Goal: Download file/media

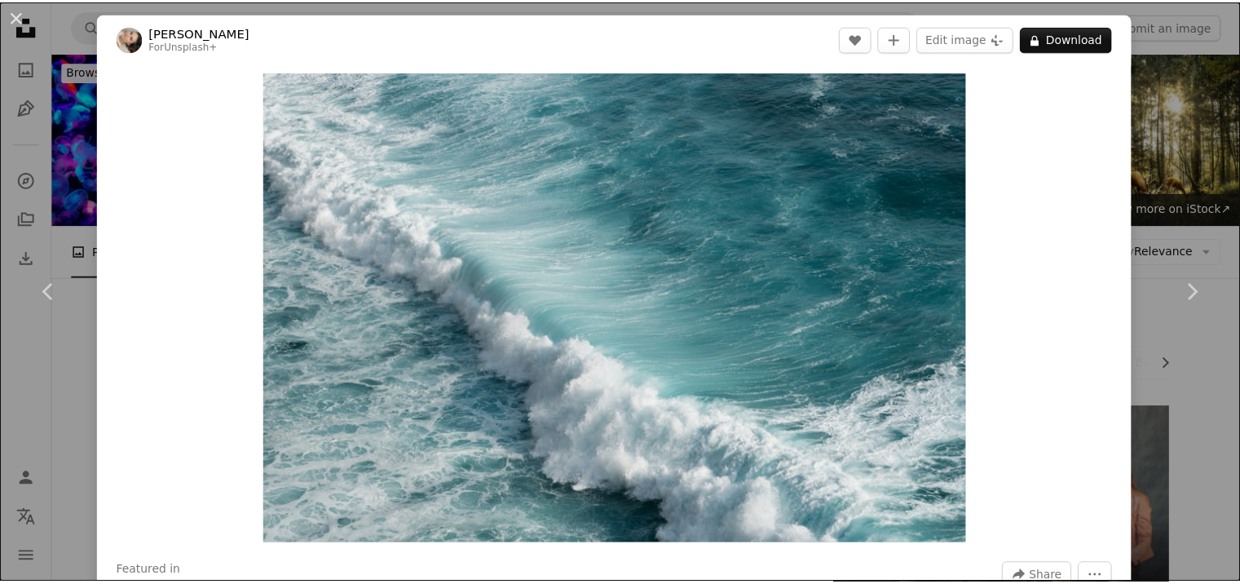
scroll to position [18833, 0]
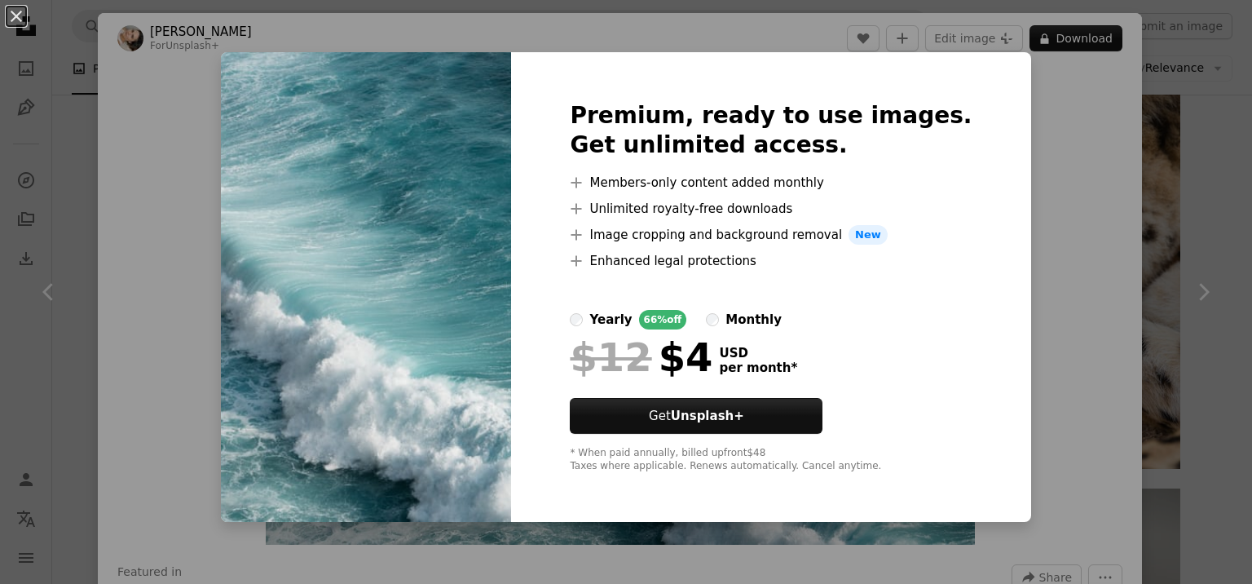
click at [1057, 223] on div "An X shape Premium, ready to use images. Get unlimited access. A plus sign Memb…" at bounding box center [626, 292] width 1252 height 584
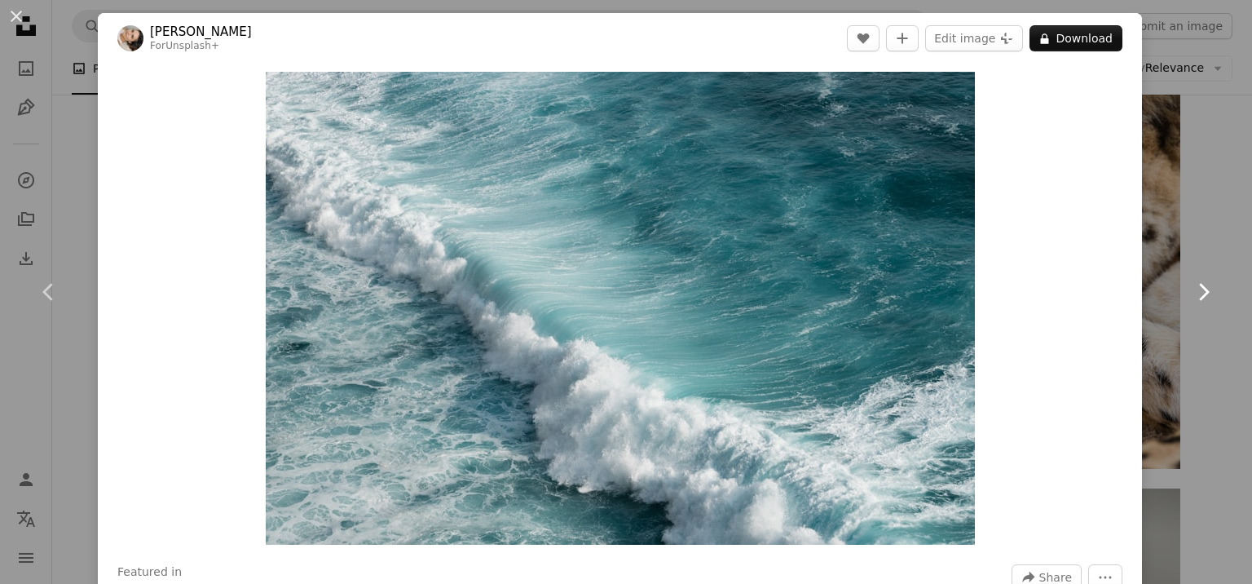
click at [1185, 214] on link "Chevron right" at bounding box center [1203, 292] width 98 height 157
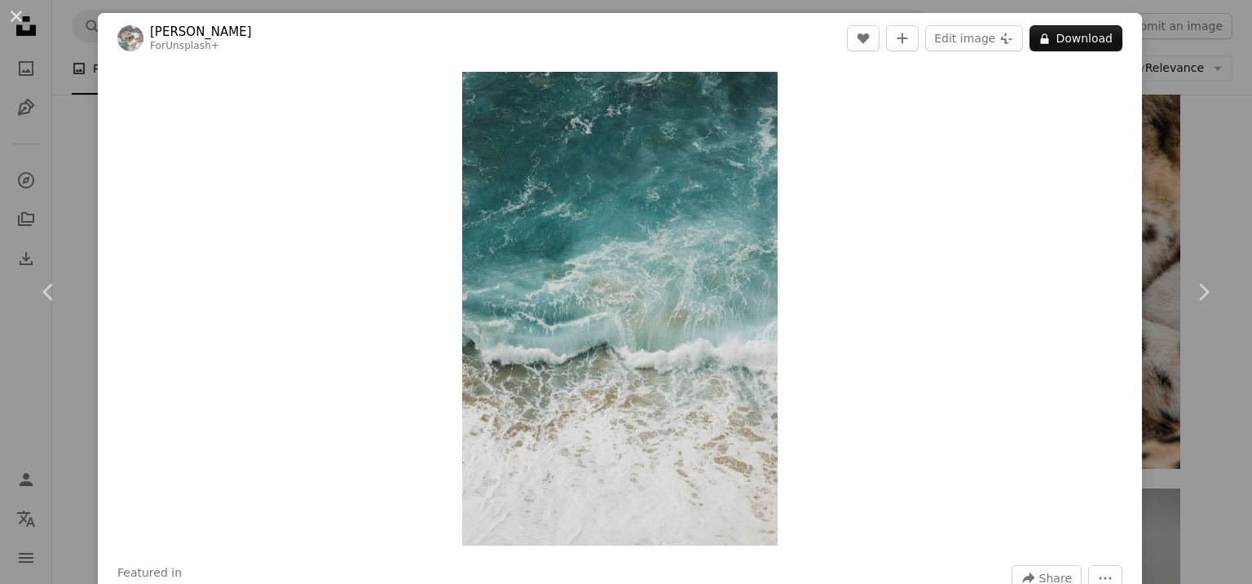
click at [1163, 170] on div "An X shape Chevron left Chevron right [PERSON_NAME] For Unsplash+ A heart A plu…" at bounding box center [626, 292] width 1252 height 584
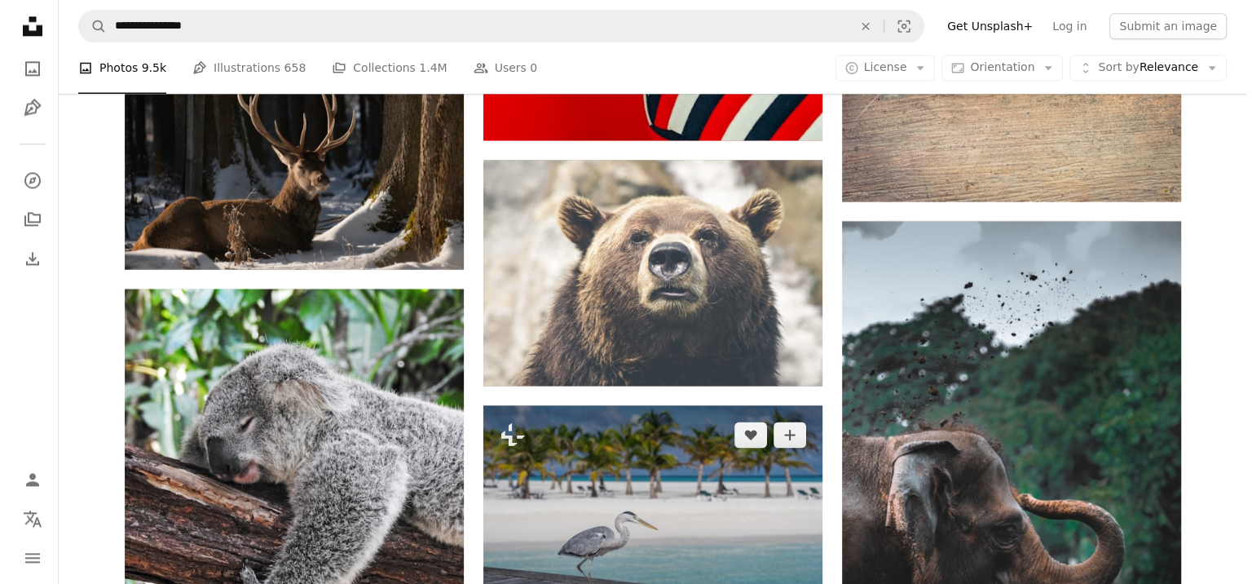
scroll to position [20790, 0]
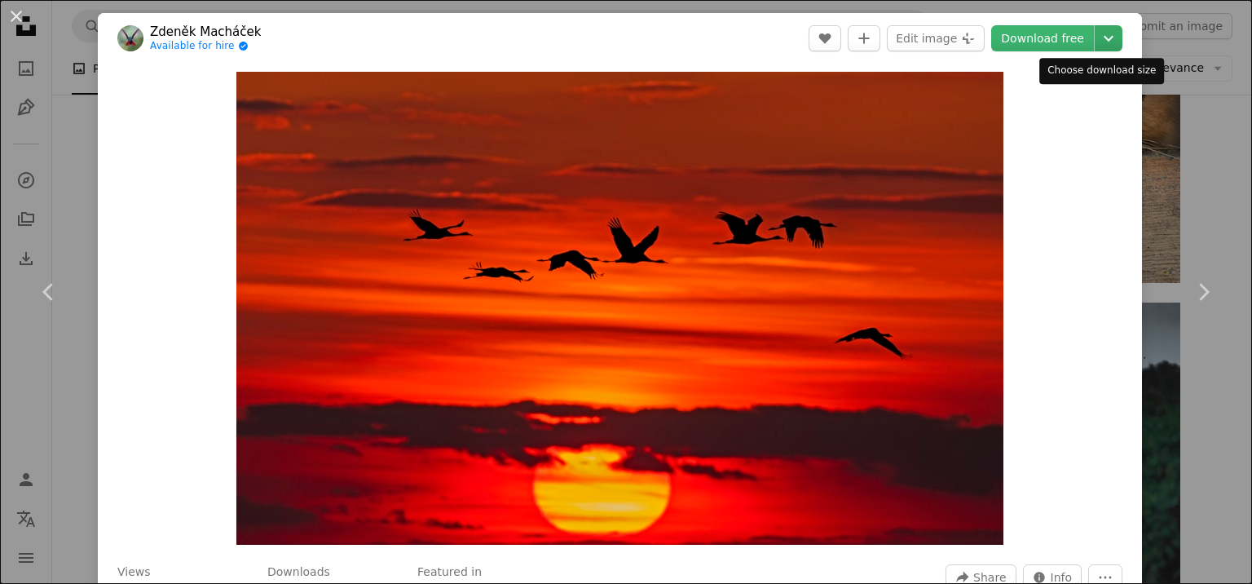
click at [1096, 42] on icon "Chevron down" at bounding box center [1109, 39] width 26 height 20
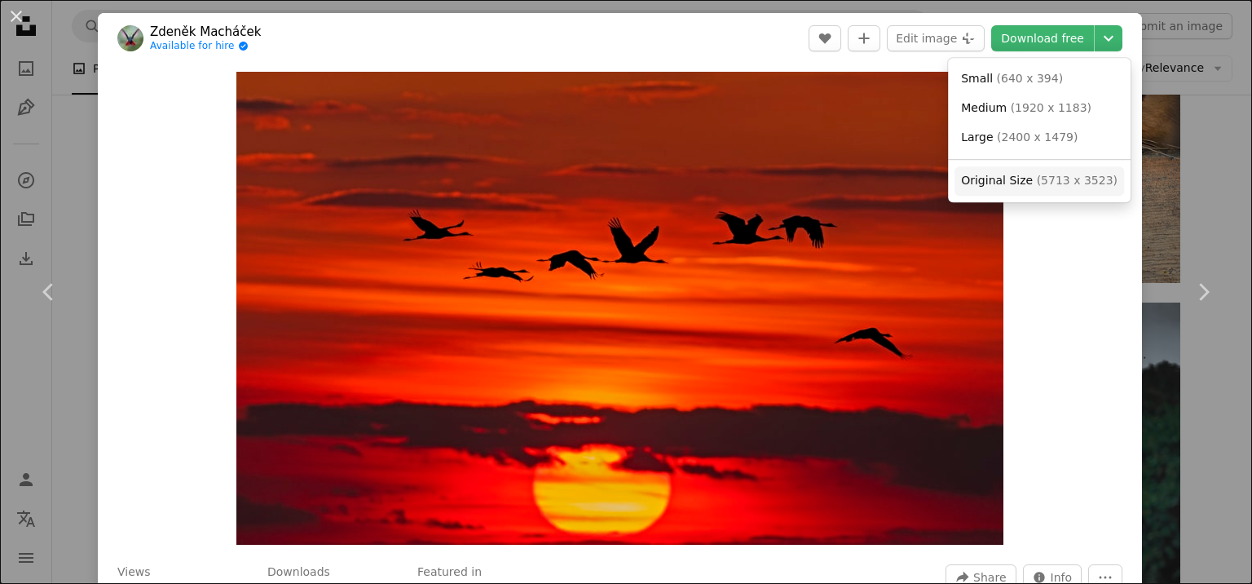
click at [1008, 188] on span "Original Size ( 5713 x 3523 )" at bounding box center [1039, 181] width 157 height 16
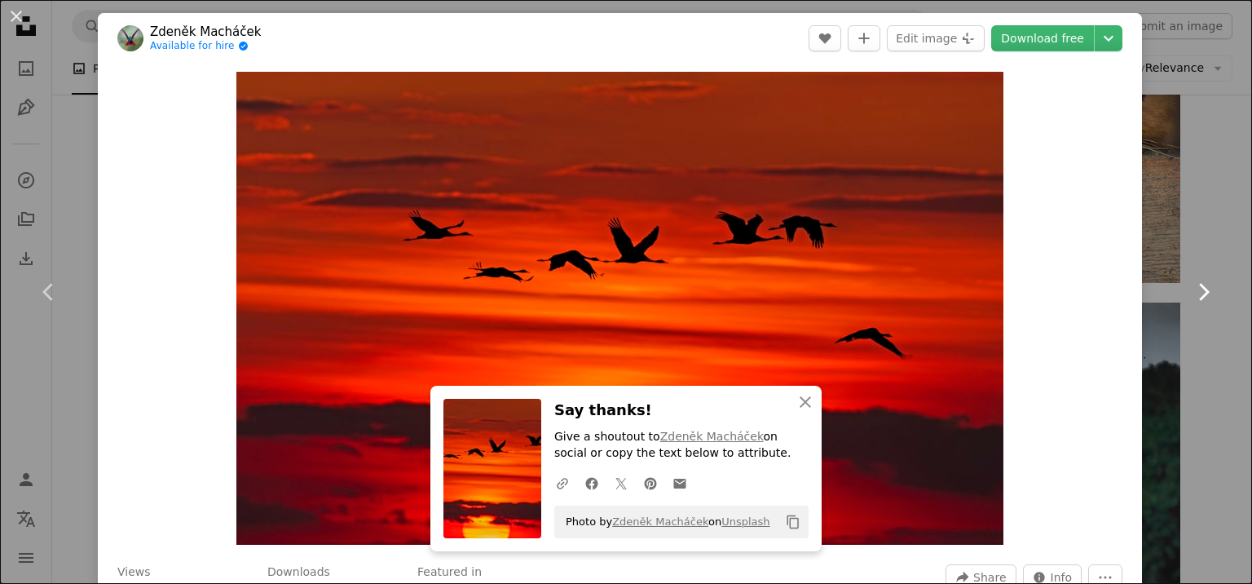
click at [1154, 321] on link "Chevron right" at bounding box center [1203, 292] width 98 height 157
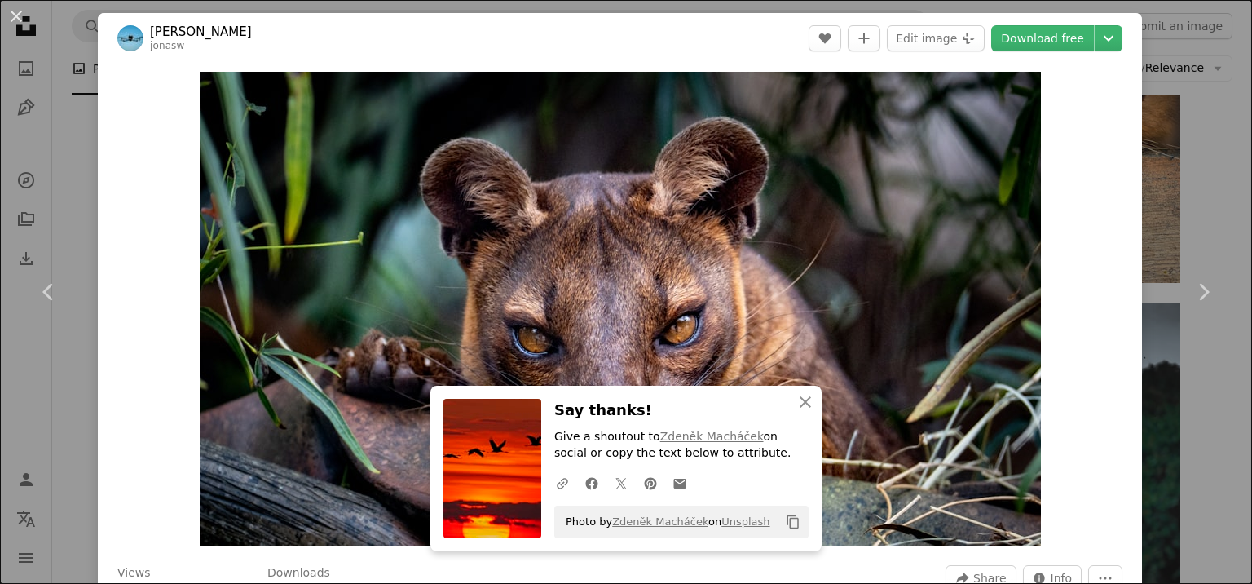
click at [1157, 212] on div "An X shape Chevron left Chevron right [PERSON_NAME] A heart A plus sign Edit im…" at bounding box center [626, 292] width 1252 height 584
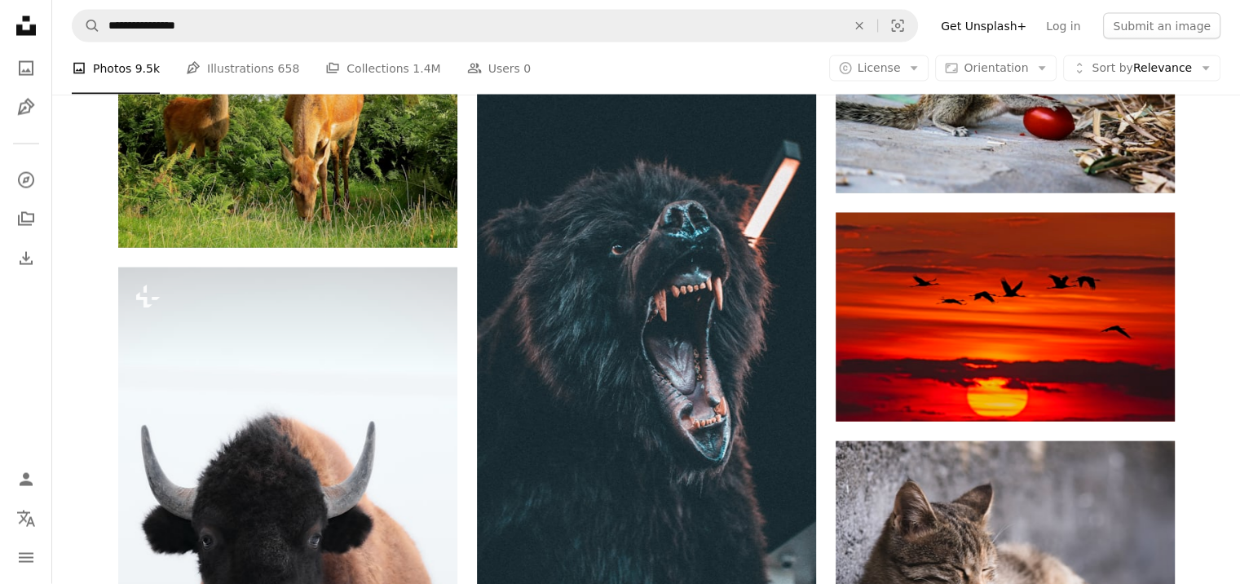
scroll to position [21931, 0]
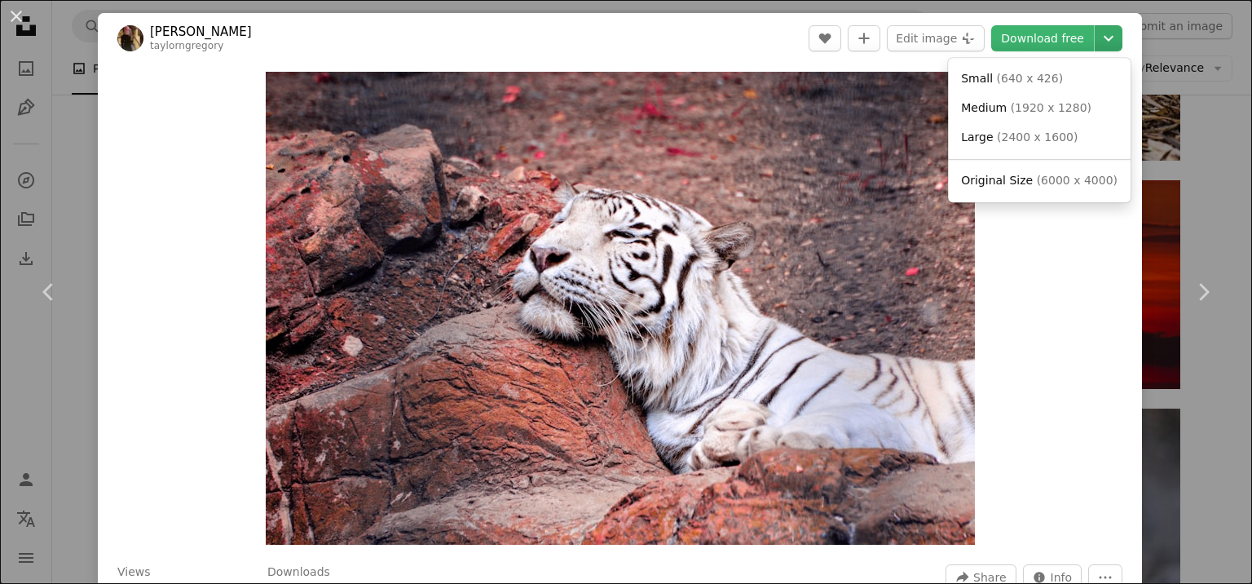
click at [1096, 31] on icon "Chevron down" at bounding box center [1109, 39] width 26 height 20
click at [1010, 186] on span "Original Size" at bounding box center [997, 180] width 72 height 13
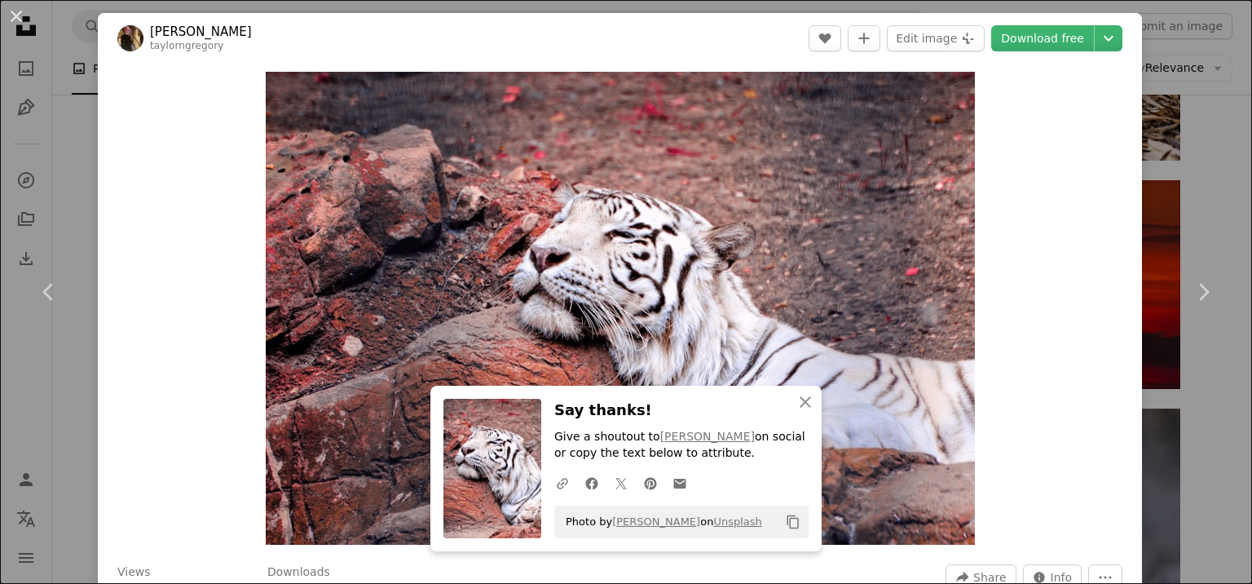
click at [1135, 351] on div "An X shape Chevron left Chevron right [PERSON_NAME] A heart A plus sign Edit im…" at bounding box center [626, 292] width 1252 height 584
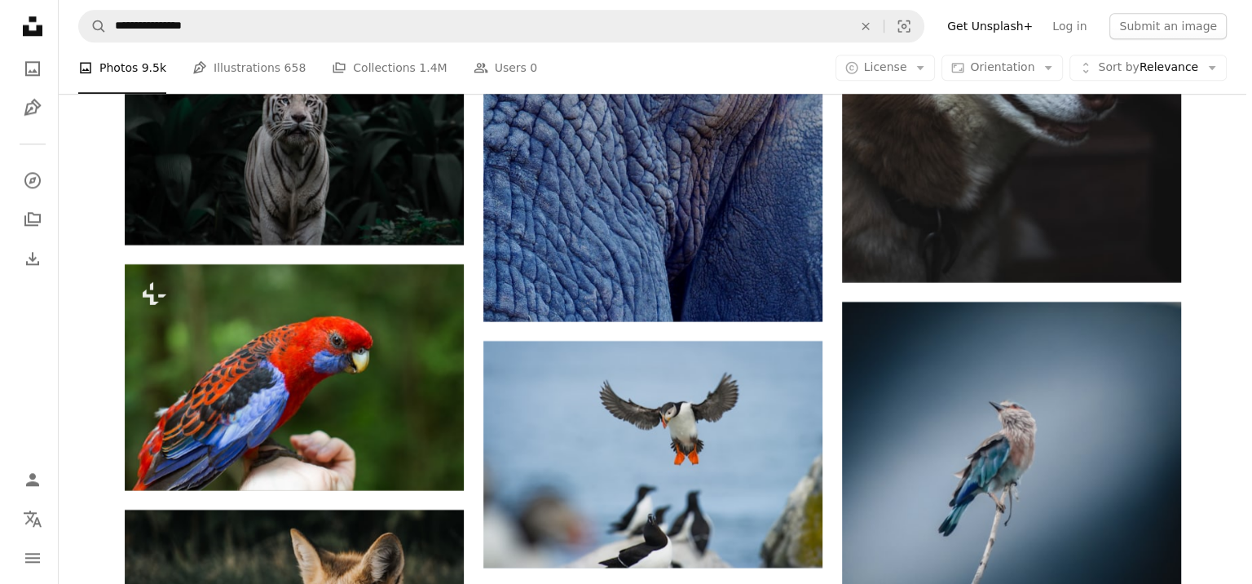
scroll to position [26986, 0]
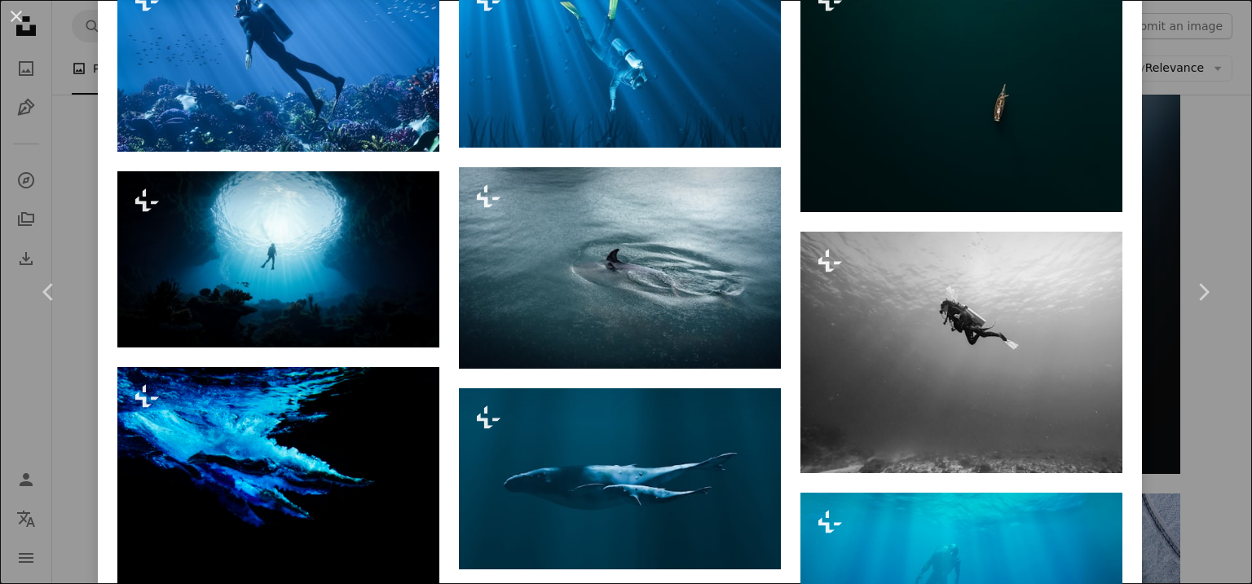
scroll to position [1141, 0]
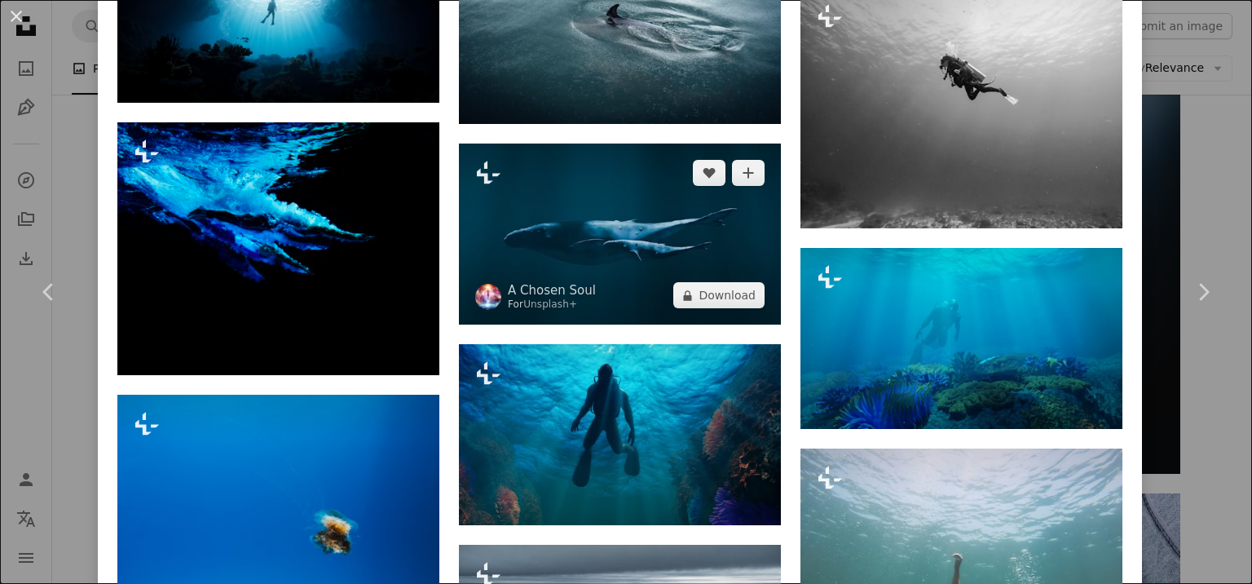
click at [717, 215] on img at bounding box center [620, 233] width 322 height 181
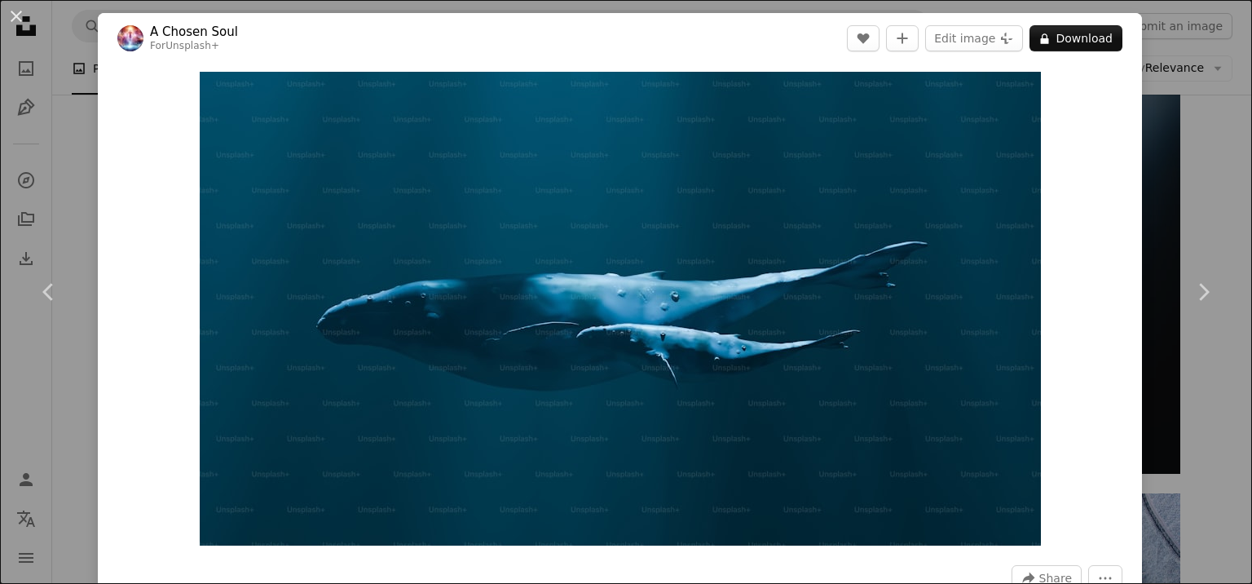
click at [1151, 189] on div "An X shape Chevron left Chevron right A Chosen Soul For Unsplash+ A heart A plu…" at bounding box center [626, 292] width 1252 height 584
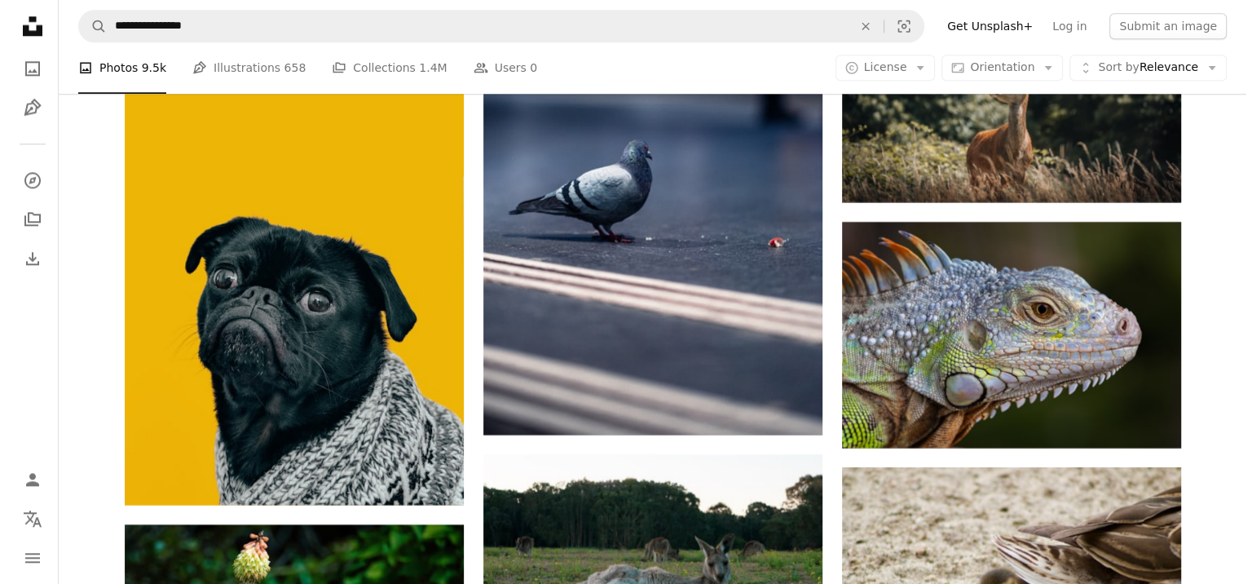
scroll to position [33101, 0]
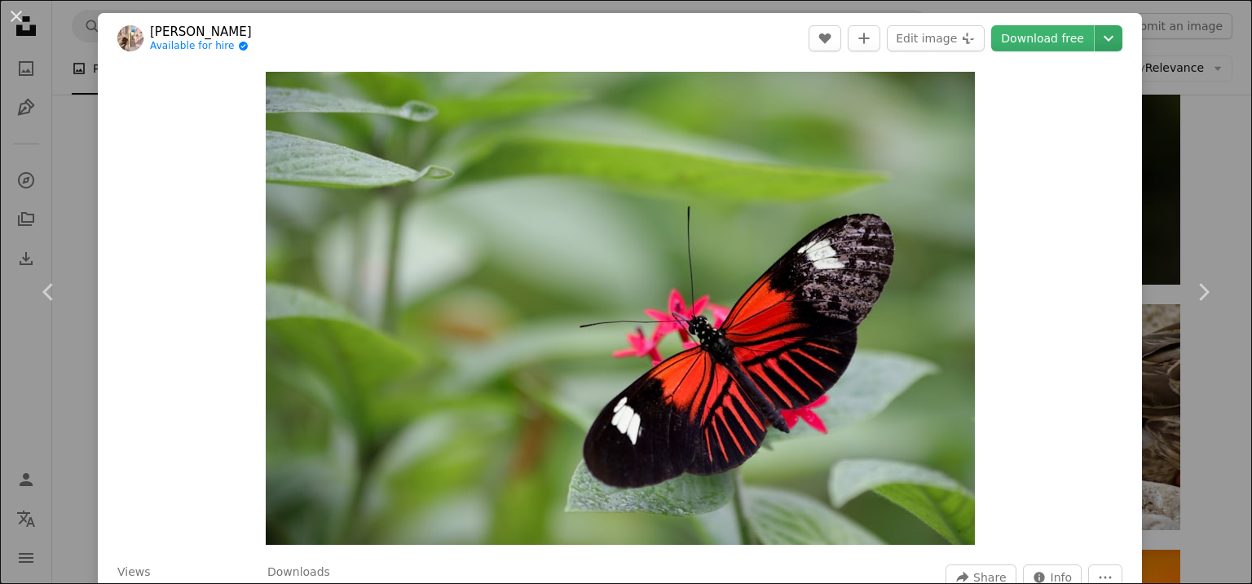
click at [1096, 33] on icon "Chevron down" at bounding box center [1109, 39] width 26 height 20
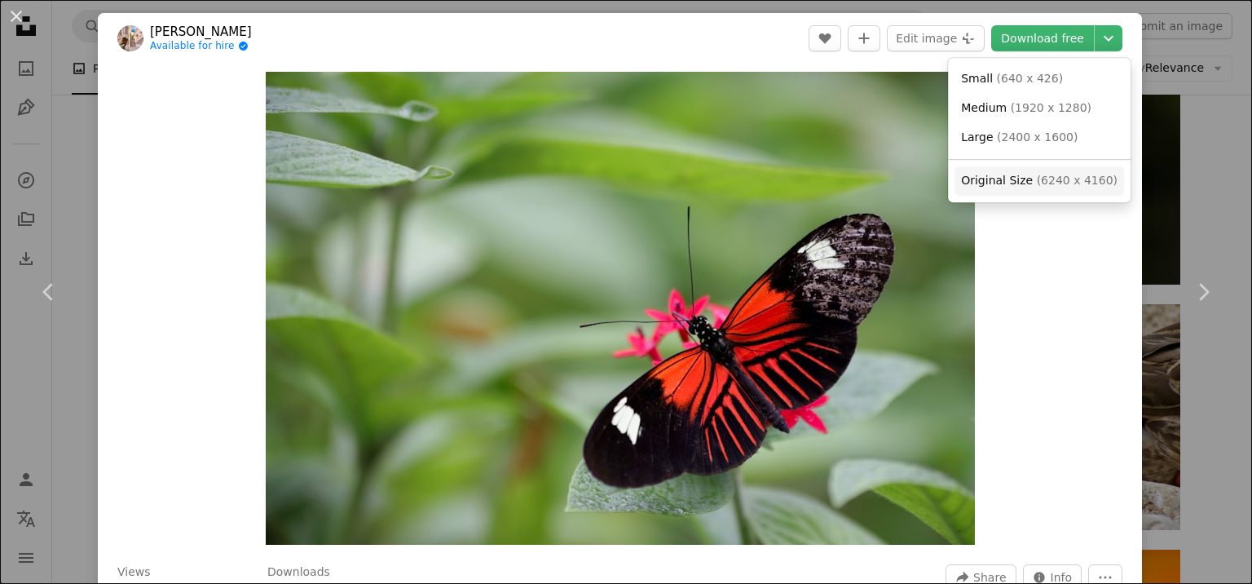
click at [1014, 179] on span "Original Size" at bounding box center [997, 180] width 72 height 13
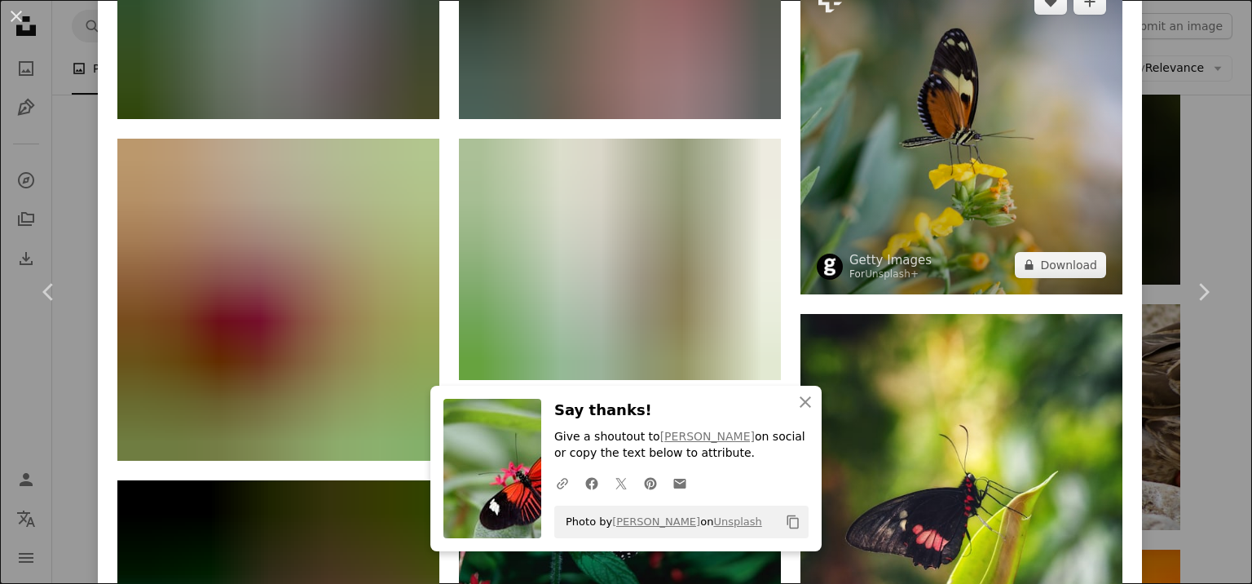
scroll to position [1794, 0]
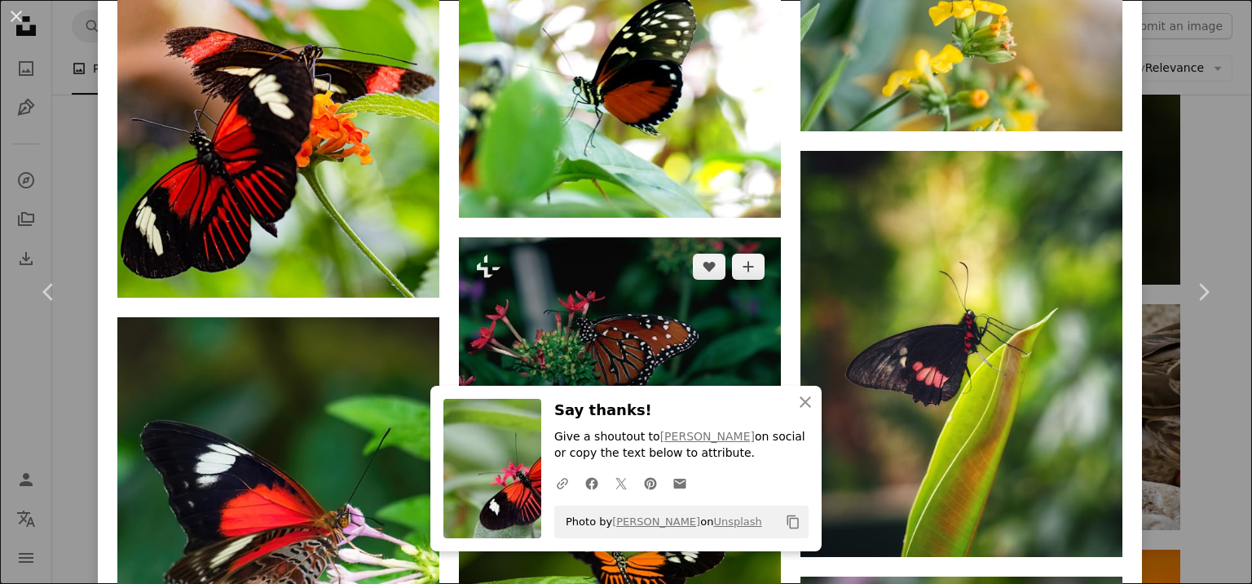
click at [668, 237] on img at bounding box center [620, 344] width 322 height 214
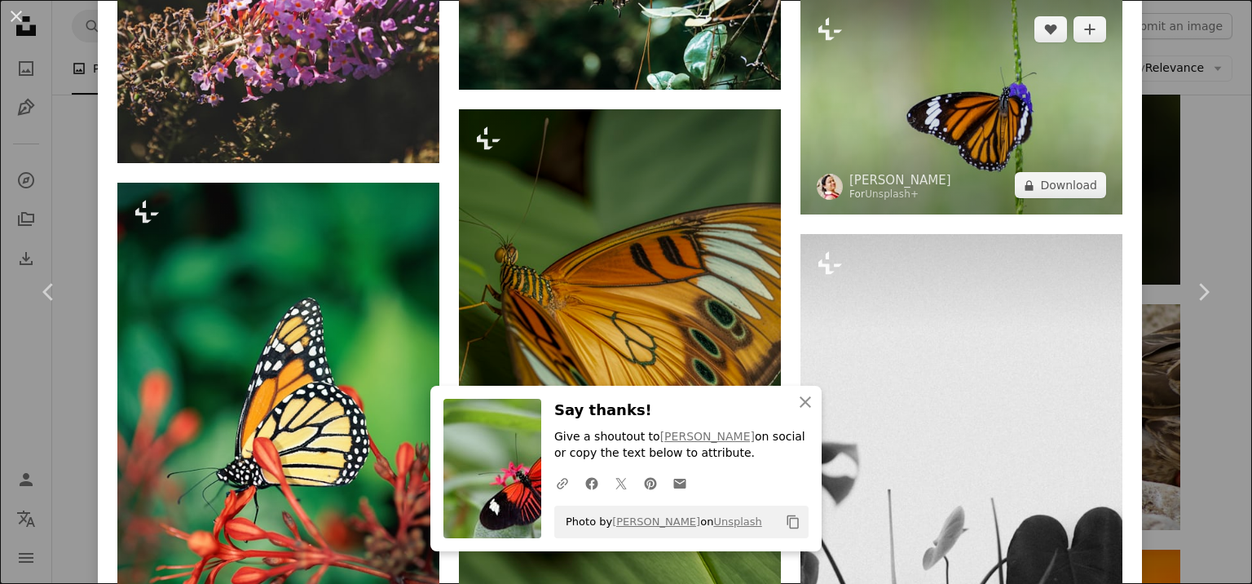
scroll to position [2276, 0]
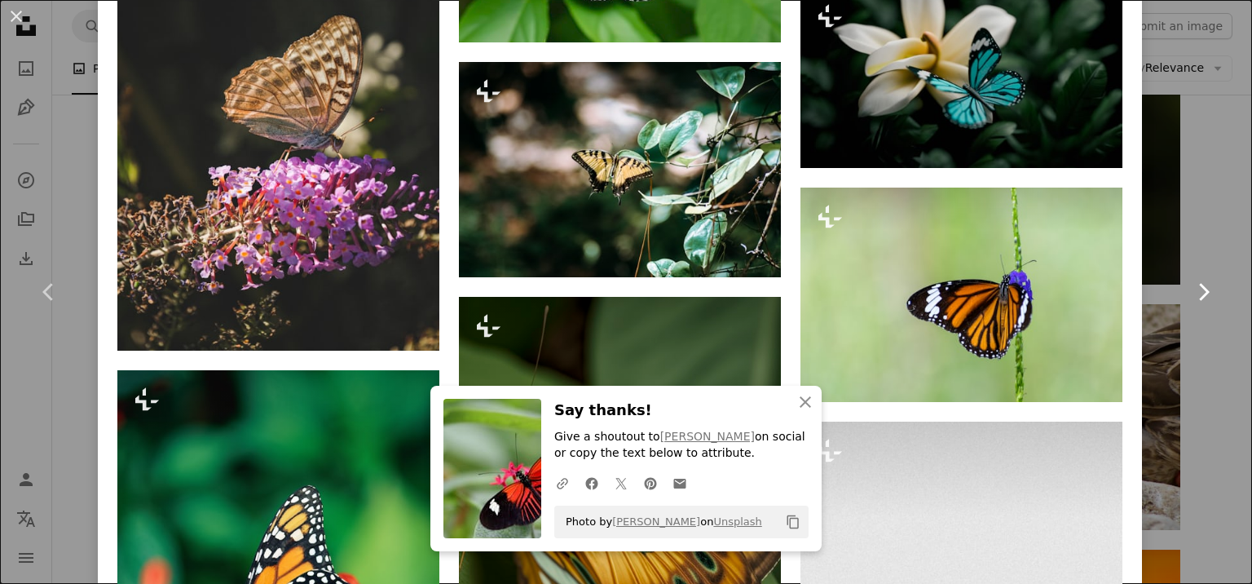
click at [1159, 307] on link "Chevron right" at bounding box center [1203, 292] width 98 height 157
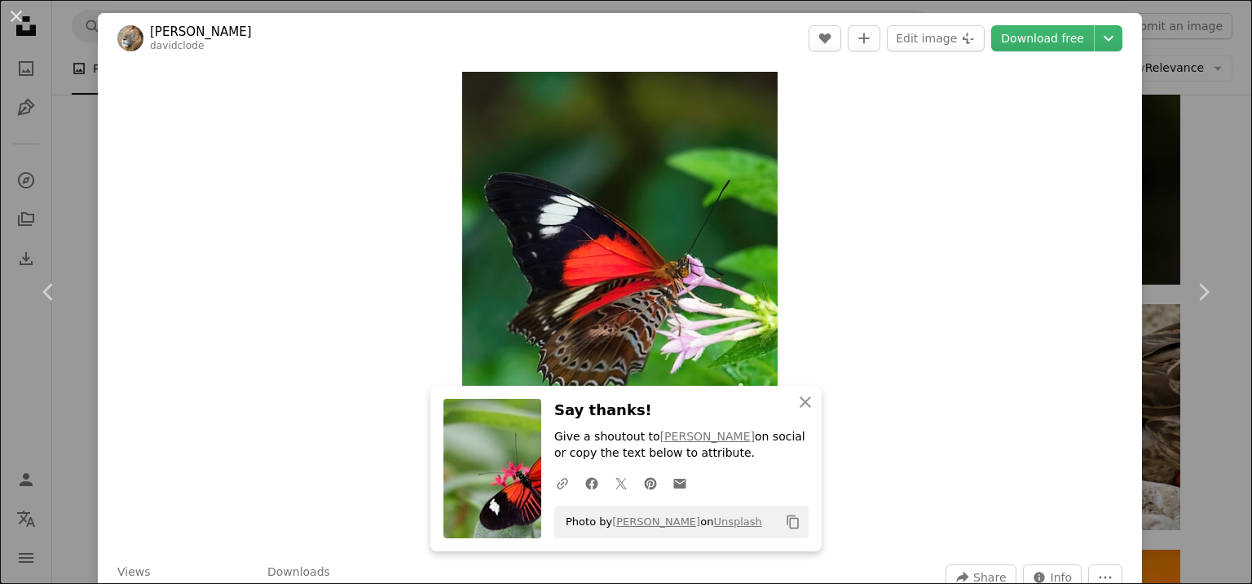
click at [1173, 68] on div "An X shape Chevron left Chevron right [PERSON_NAME] davidclode A heart A plus s…" at bounding box center [626, 292] width 1252 height 584
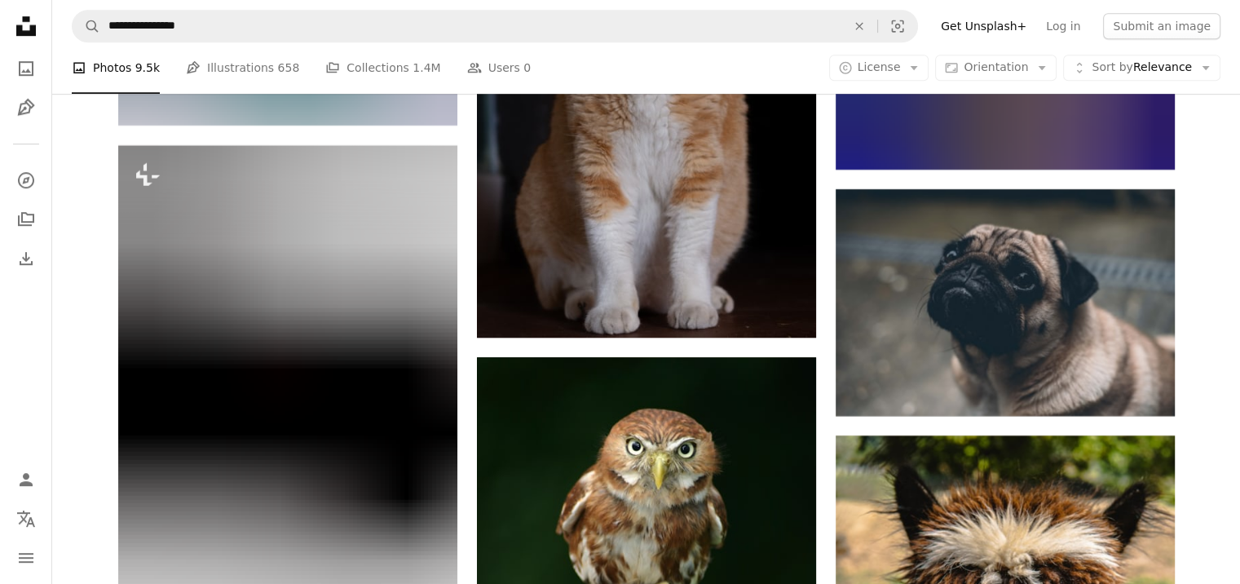
scroll to position [44678, 0]
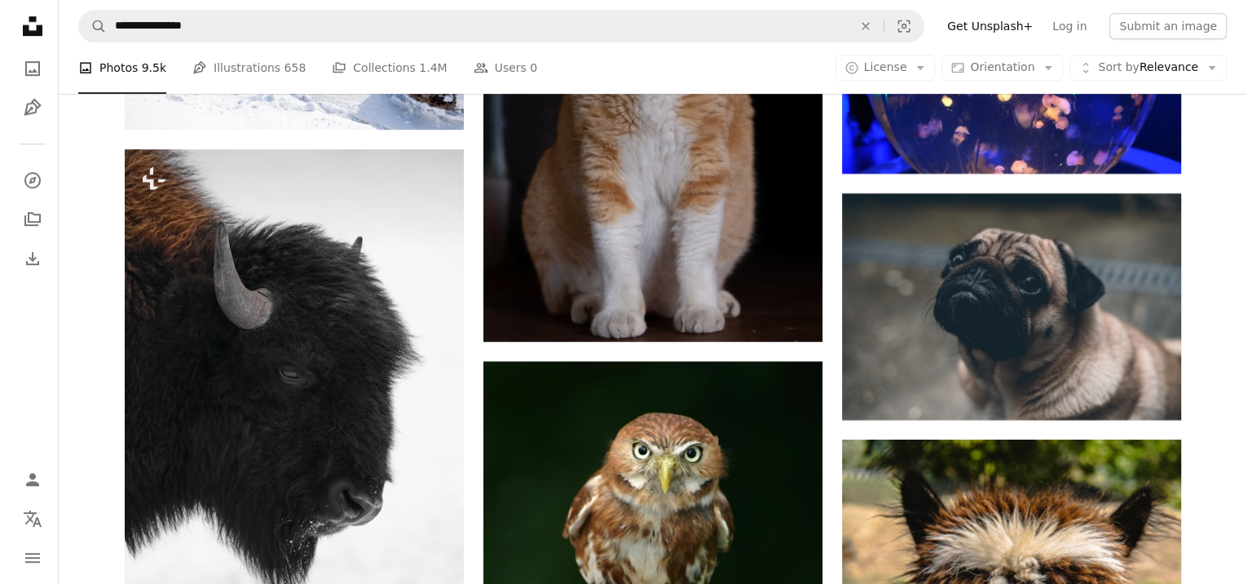
scroll to position [44515, 0]
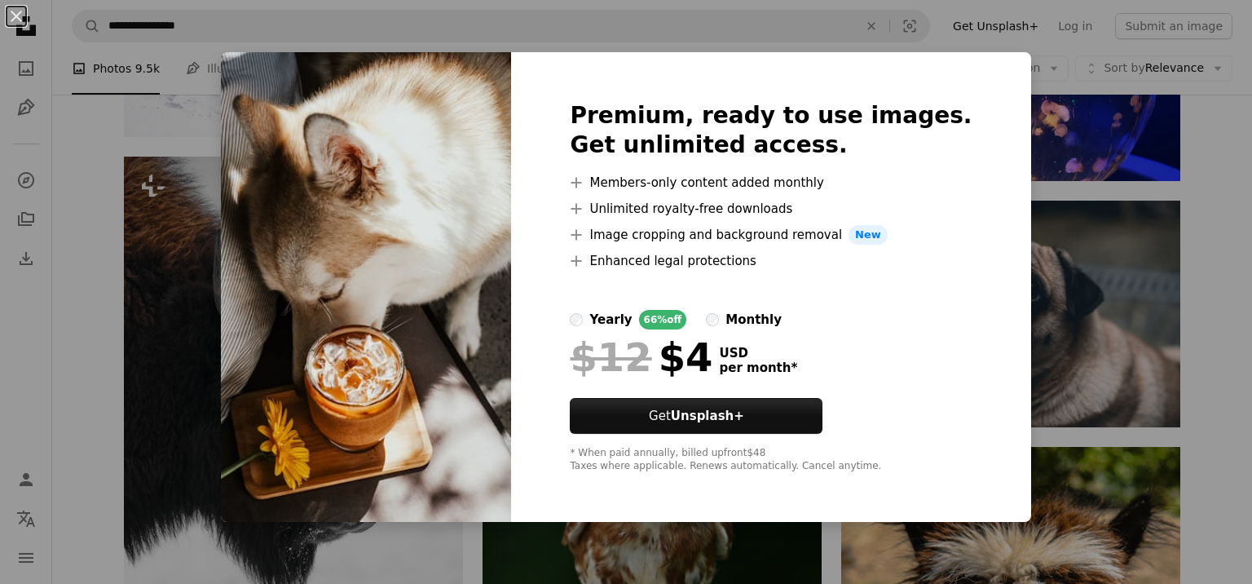
click at [1129, 177] on div "An X shape Premium, ready to use images. Get unlimited access. A plus sign Memb…" at bounding box center [626, 292] width 1252 height 584
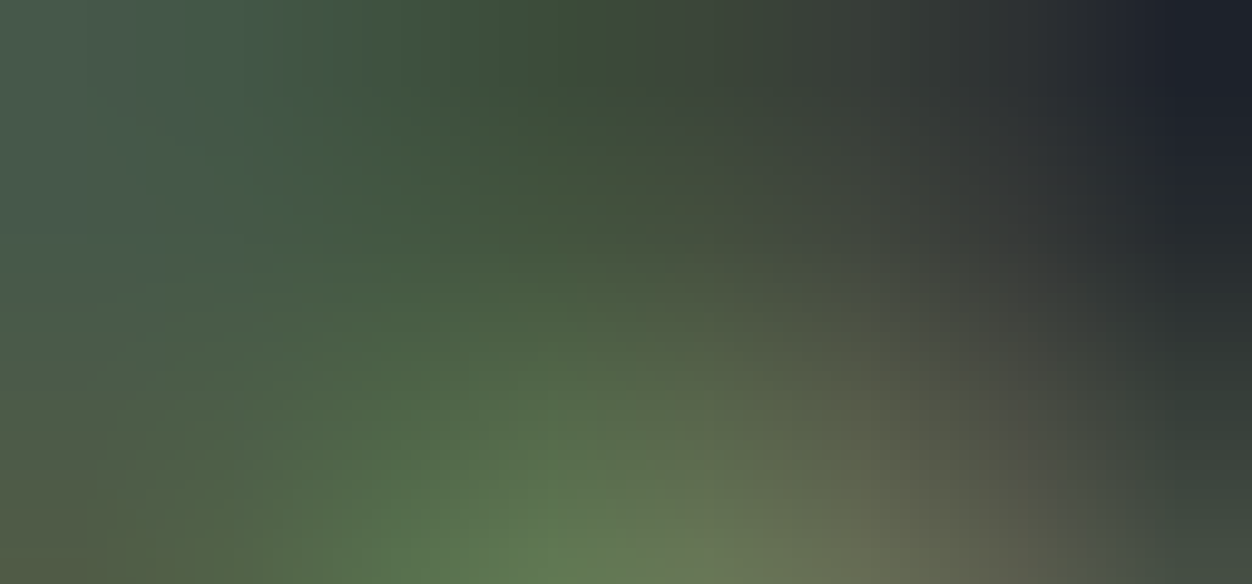
scroll to position [117, 0]
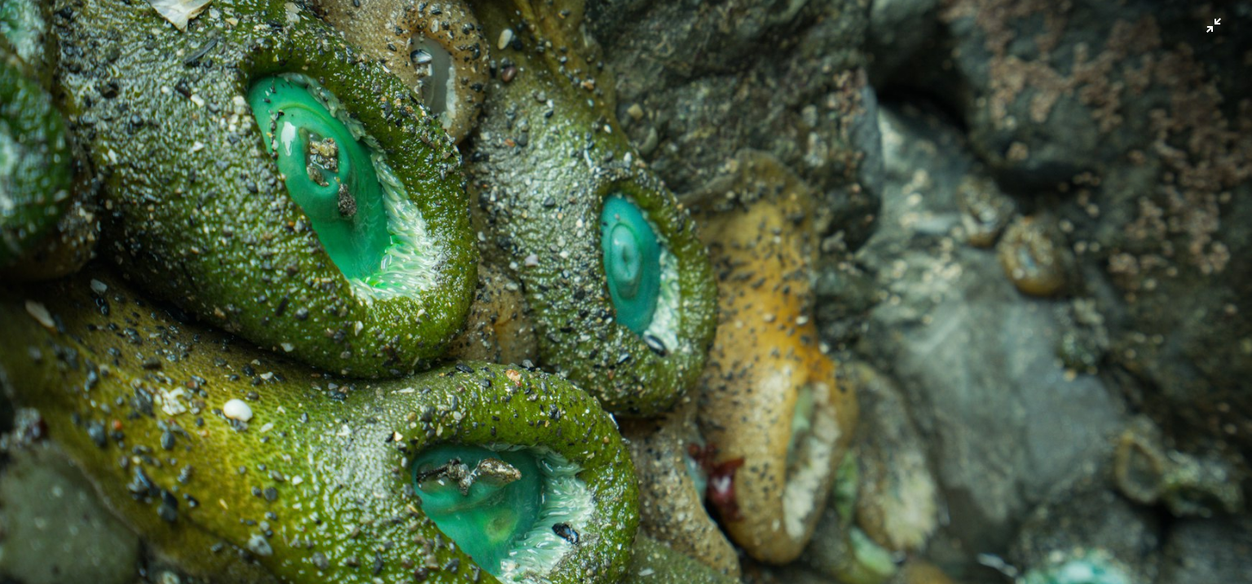
click at [1195, 33] on img "Zoom out on this image" at bounding box center [626, 300] width 1254 height 836
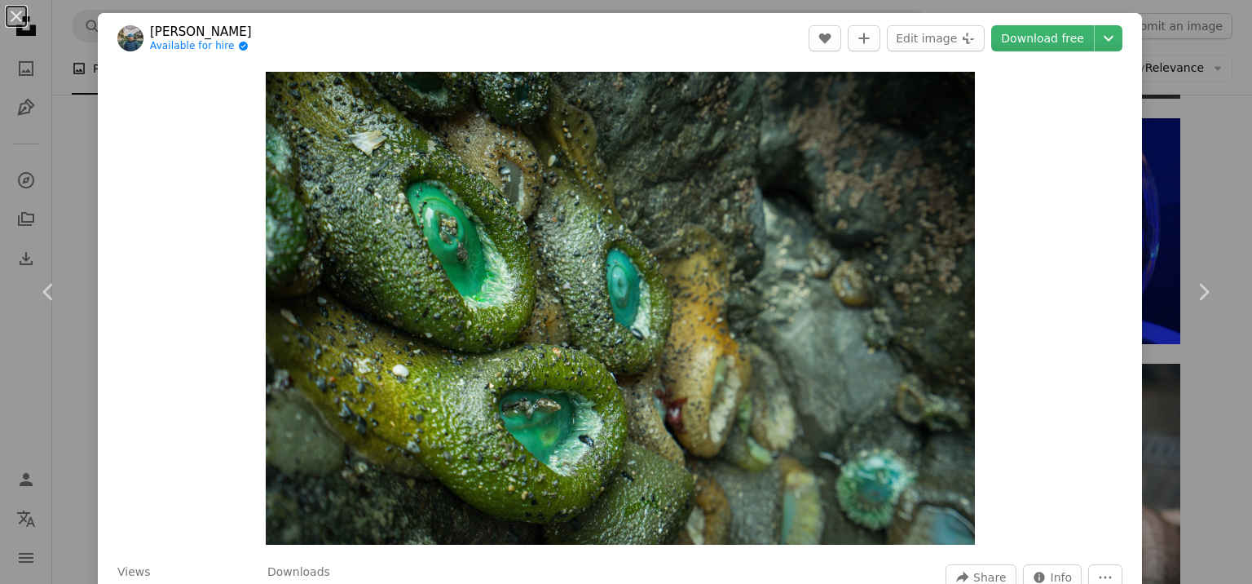
click at [1178, 199] on div "An X shape Chevron left Chevron right [PERSON_NAME] Available for hire A checkm…" at bounding box center [626, 292] width 1252 height 584
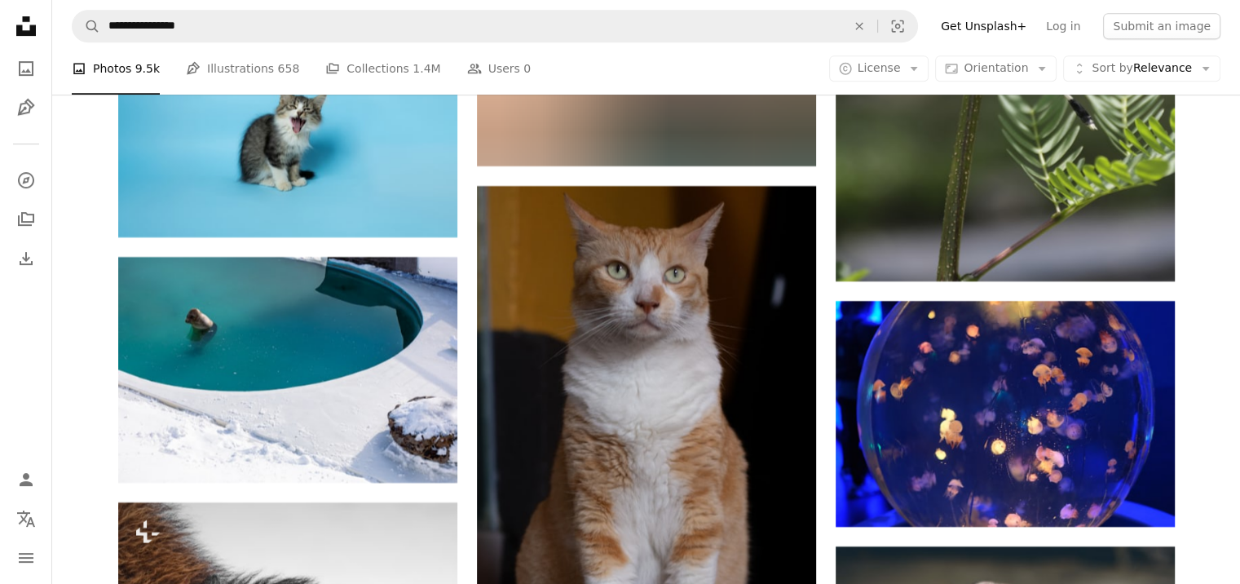
scroll to position [43944, 0]
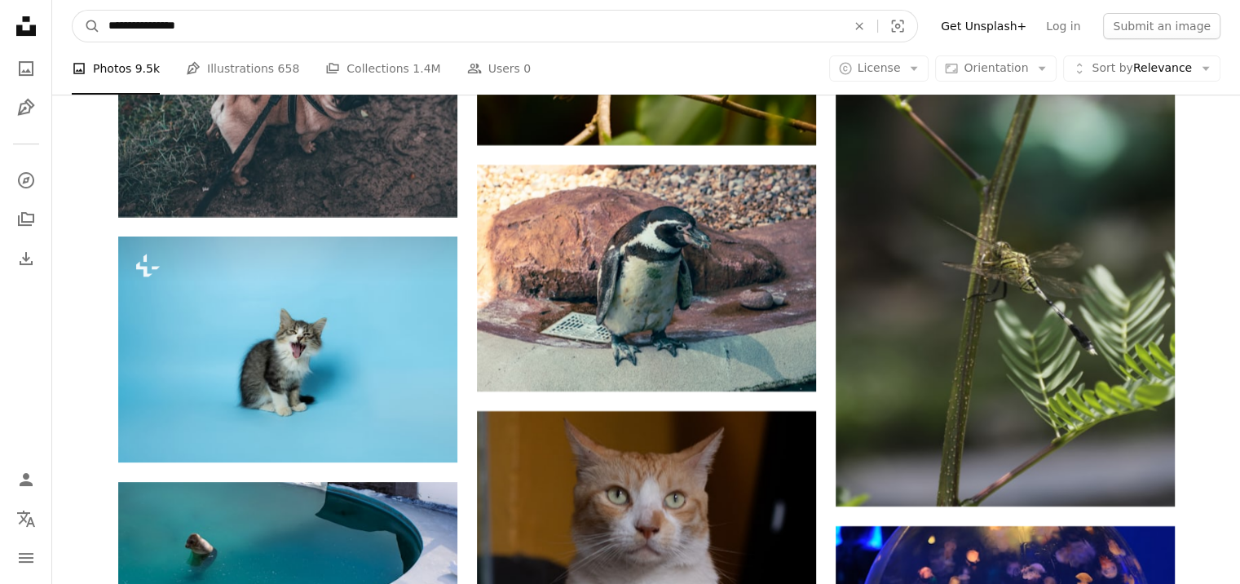
drag, startPoint x: 134, startPoint y: 27, endPoint x: 104, endPoint y: 31, distance: 29.6
click at [104, 31] on input "**********" at bounding box center [470, 26] width 741 height 31
type input "**********"
click button "A magnifying glass" at bounding box center [87, 26] width 28 height 31
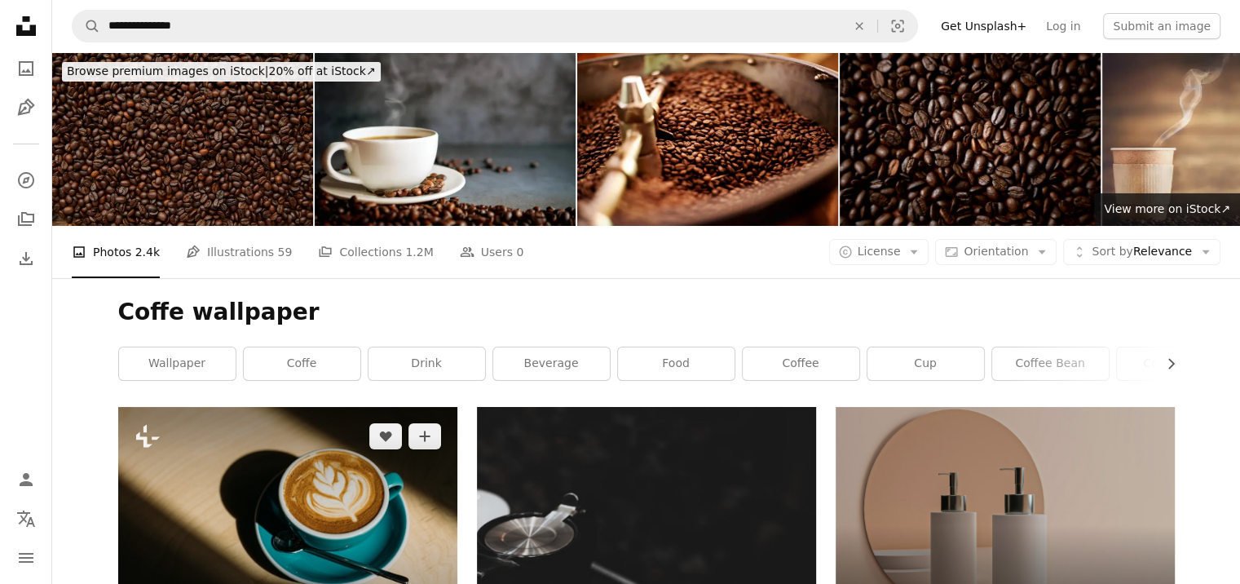
click at [267, 407] on img at bounding box center [287, 520] width 339 height 226
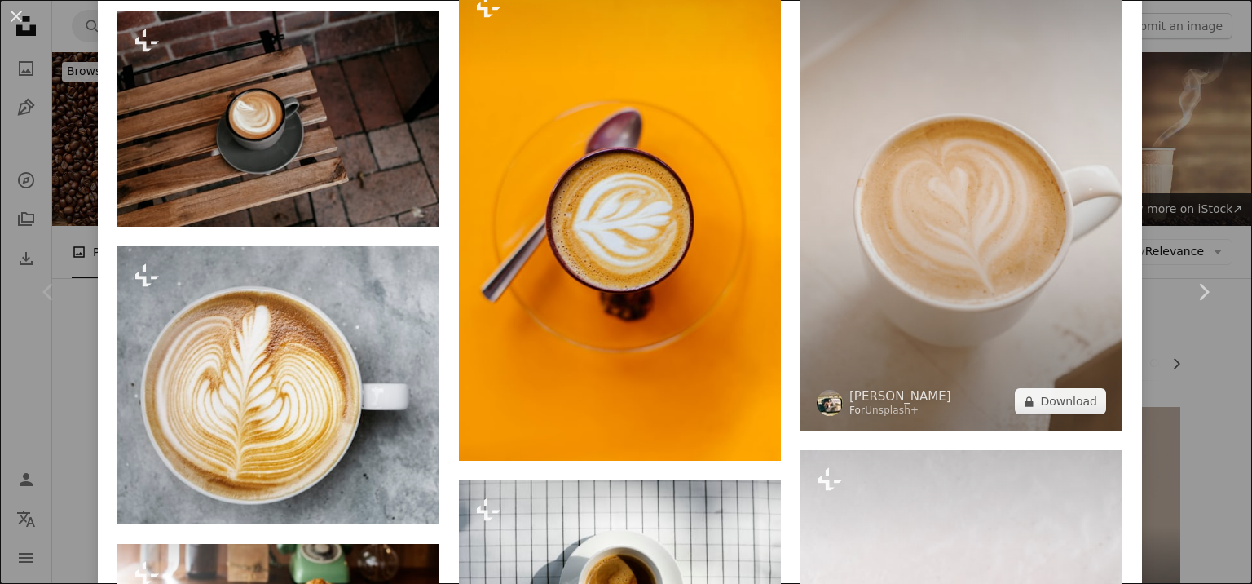
scroll to position [1631, 0]
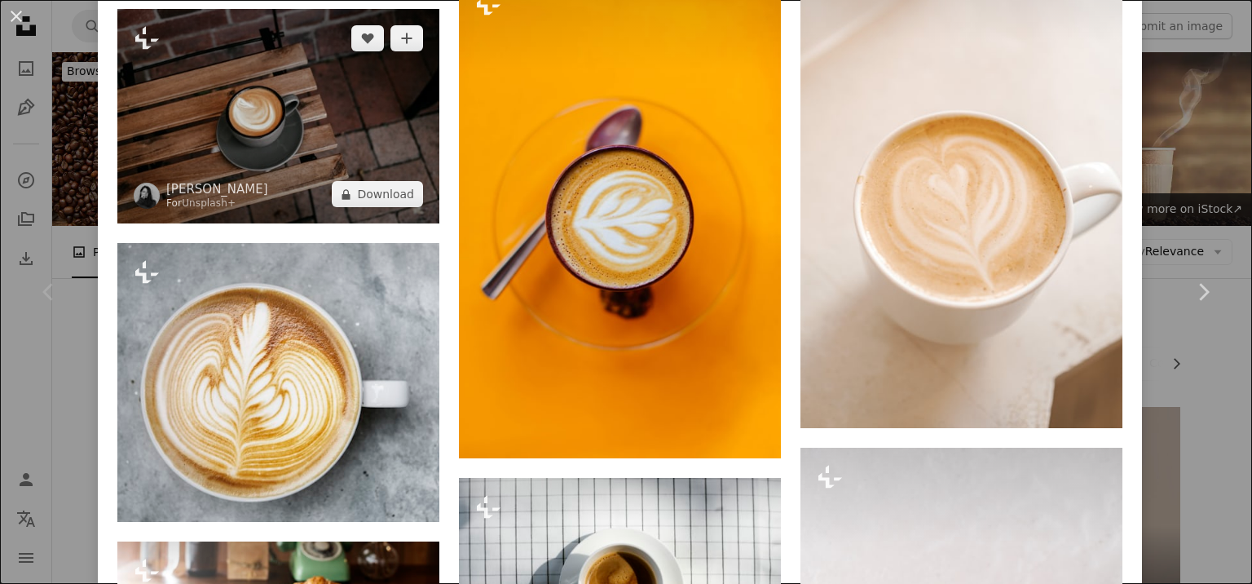
click at [289, 127] on img at bounding box center [278, 116] width 322 height 214
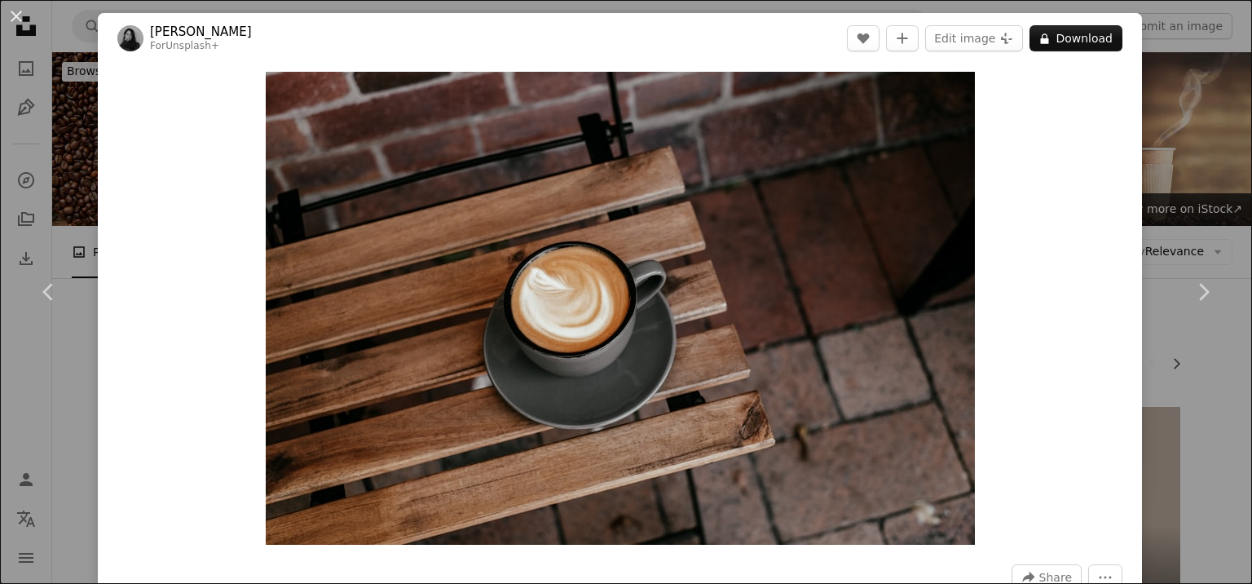
click at [1152, 139] on div "An X shape Chevron left Chevron right [PERSON_NAME] For Unsplash+ A heart A plu…" at bounding box center [626, 292] width 1252 height 584
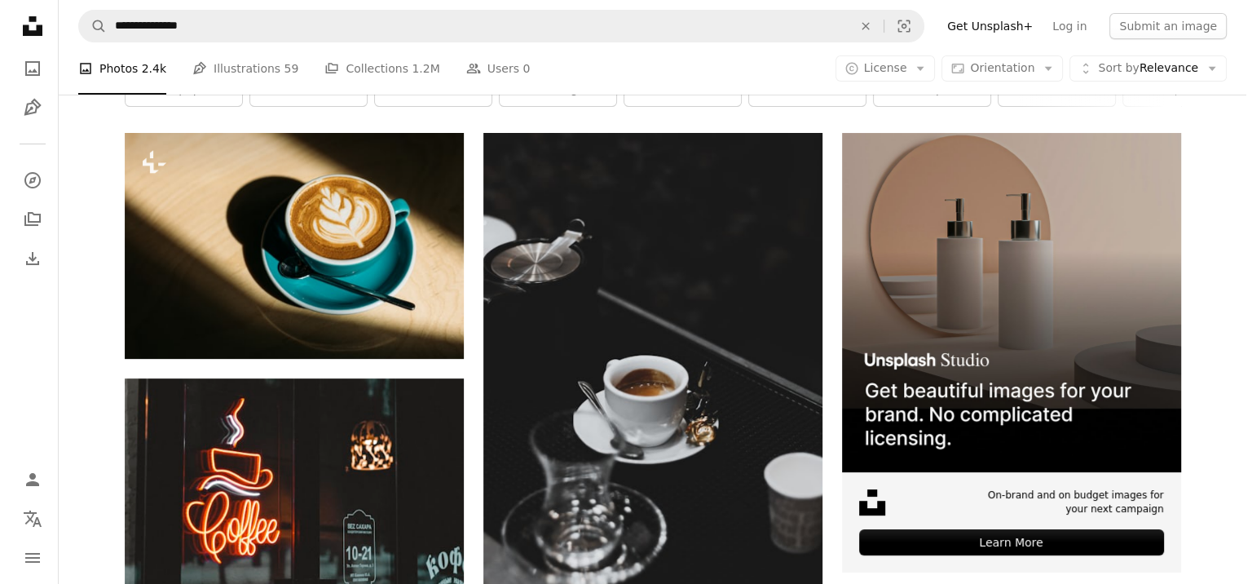
scroll to position [82, 0]
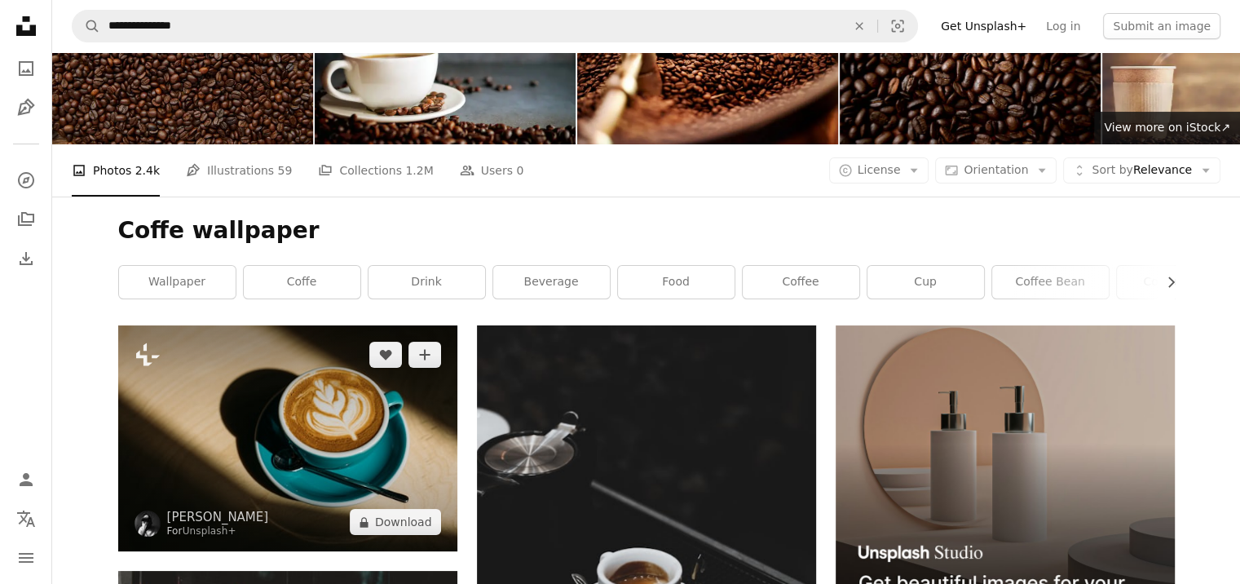
click at [307, 325] on img at bounding box center [287, 438] width 339 height 226
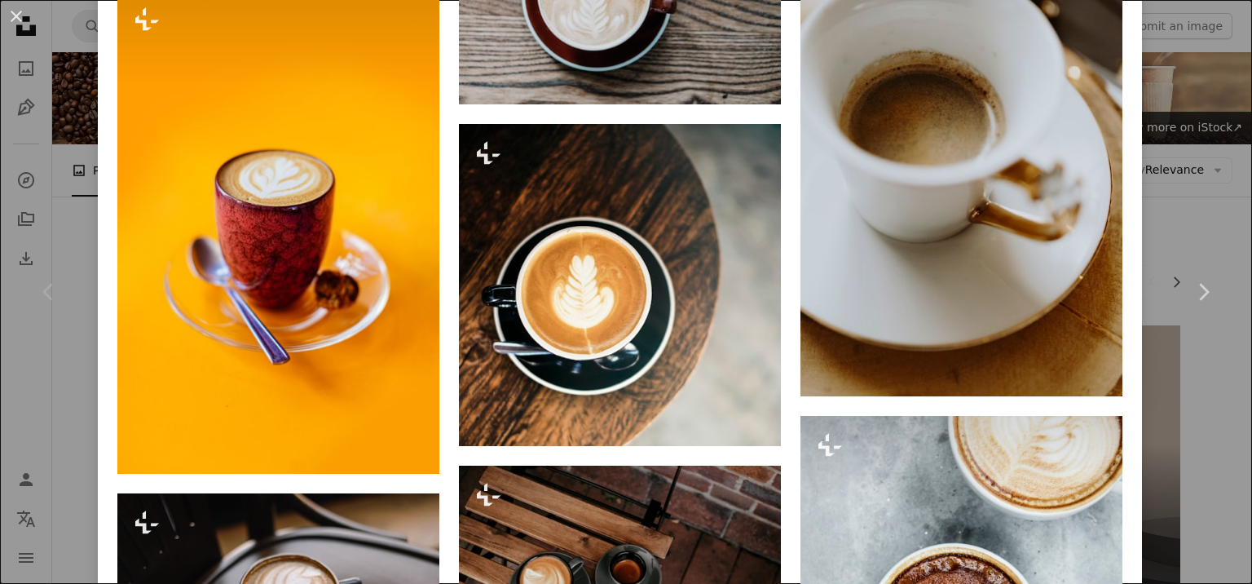
scroll to position [5218, 0]
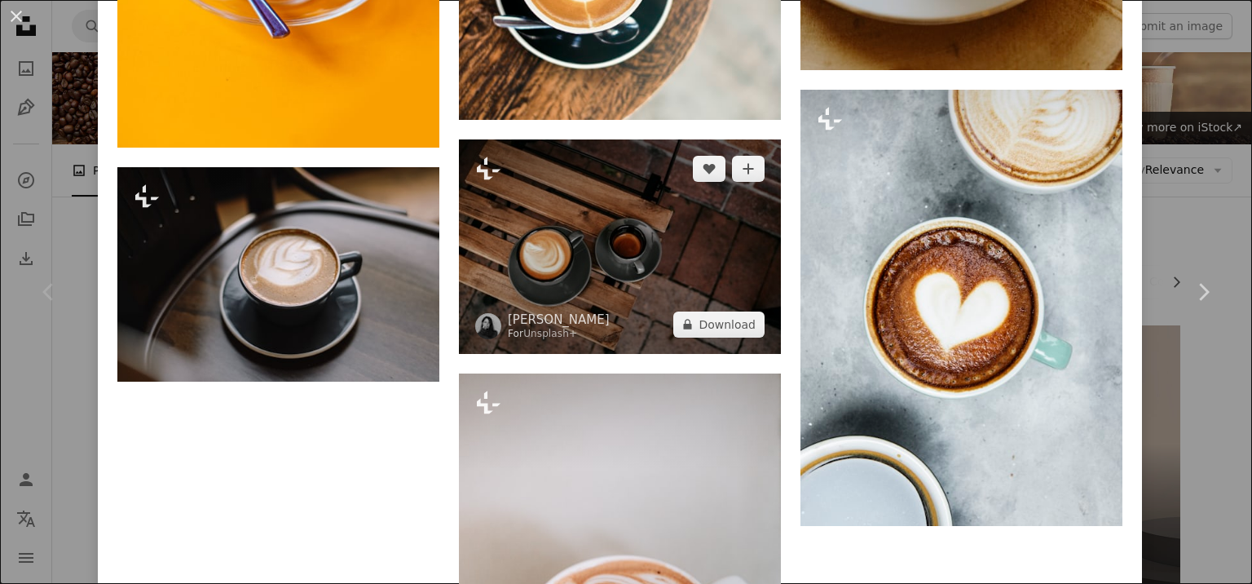
click at [699, 205] on img at bounding box center [620, 246] width 322 height 214
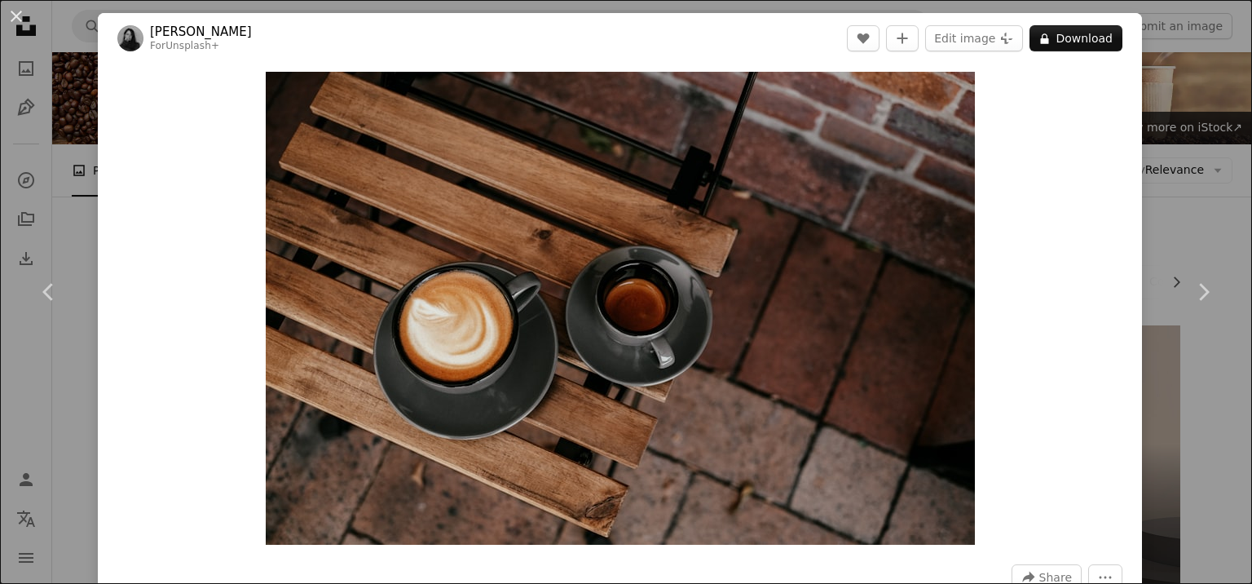
click at [1163, 162] on div "An X shape Chevron left Chevron right [PERSON_NAME] For Unsplash+ A heart A plu…" at bounding box center [626, 292] width 1252 height 584
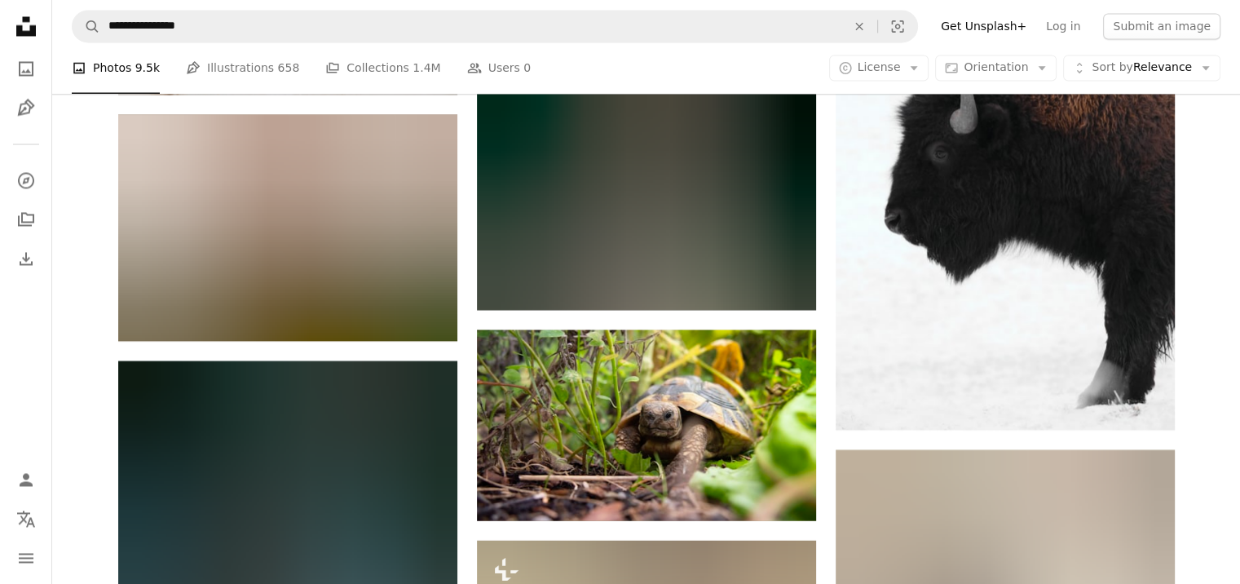
scroll to position [46797, 0]
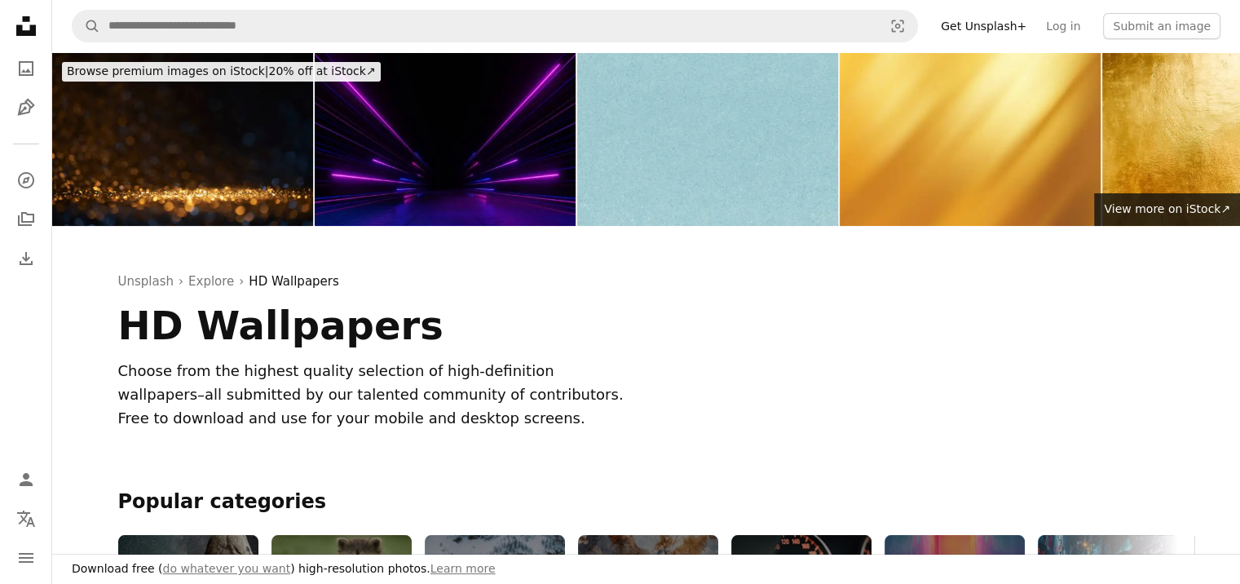
click at [1168, 562] on icon "Chevron right" at bounding box center [1165, 570] width 16 height 16
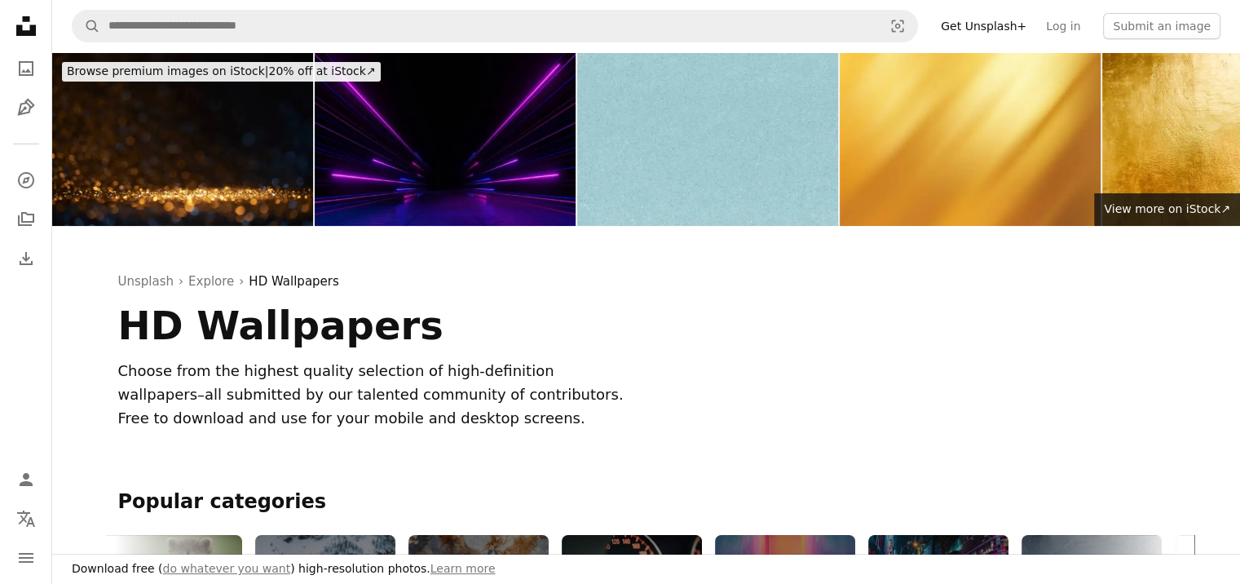
scroll to position [0, 245]
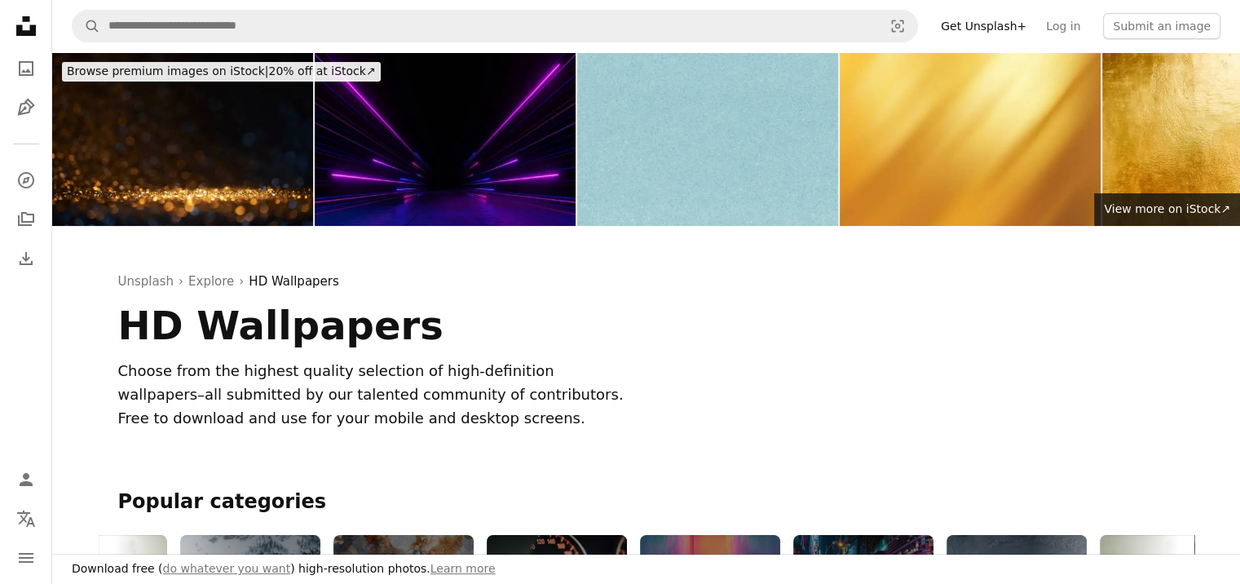
click at [1167, 564] on icon "button" at bounding box center [1166, 569] width 7 height 11
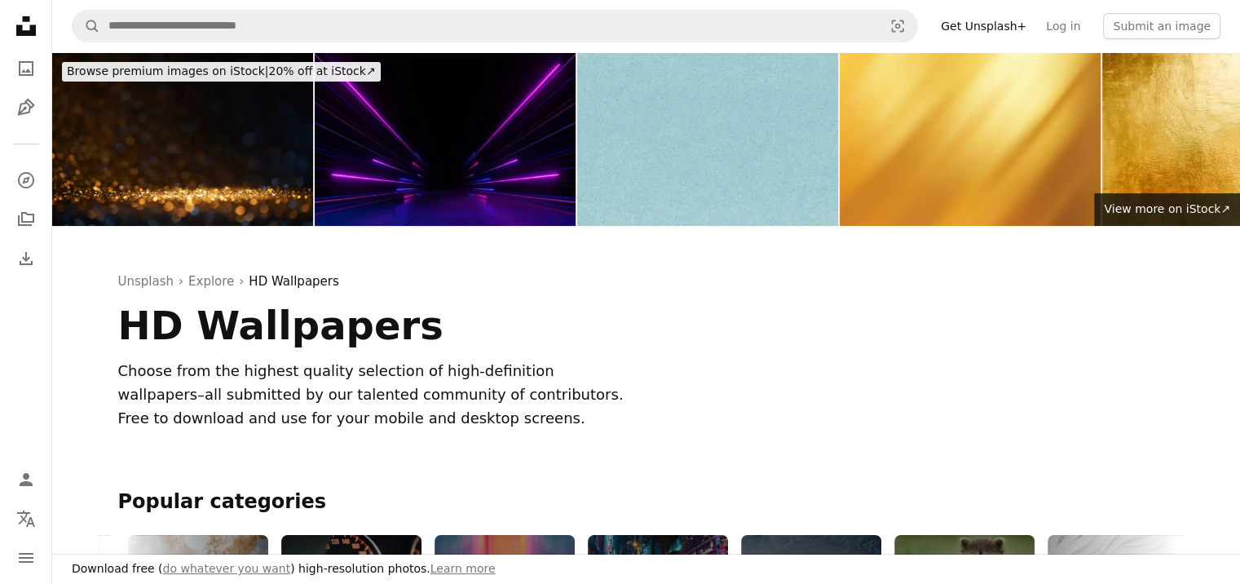
scroll to position [0, 489]
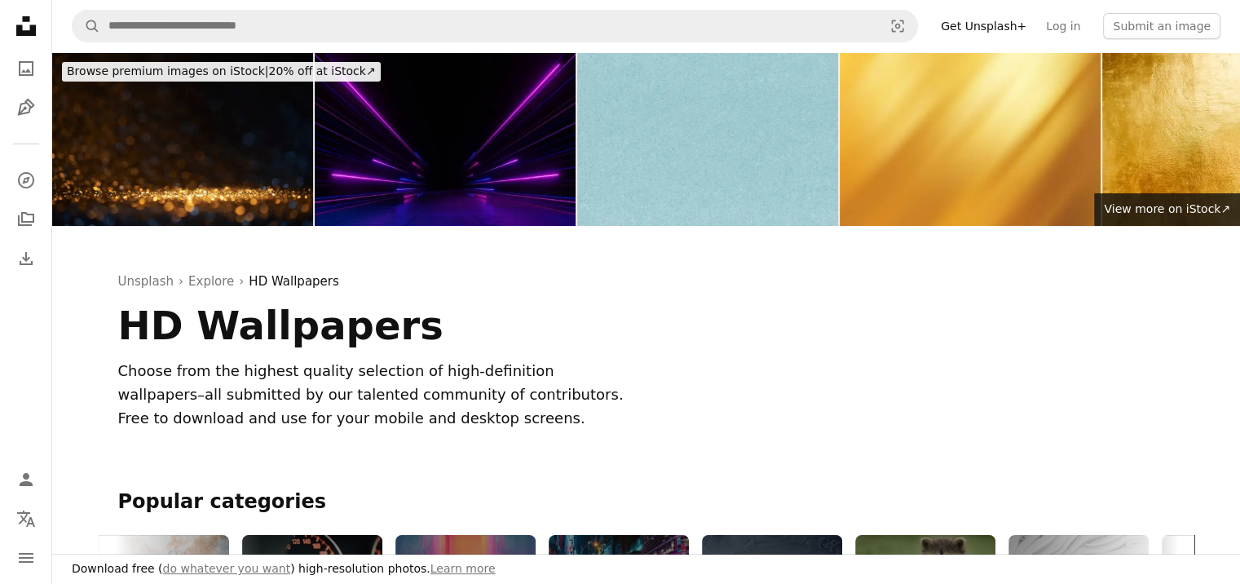
click at [783, 535] on div "HD Cool Wallpapers" at bounding box center [772, 570] width 140 height 70
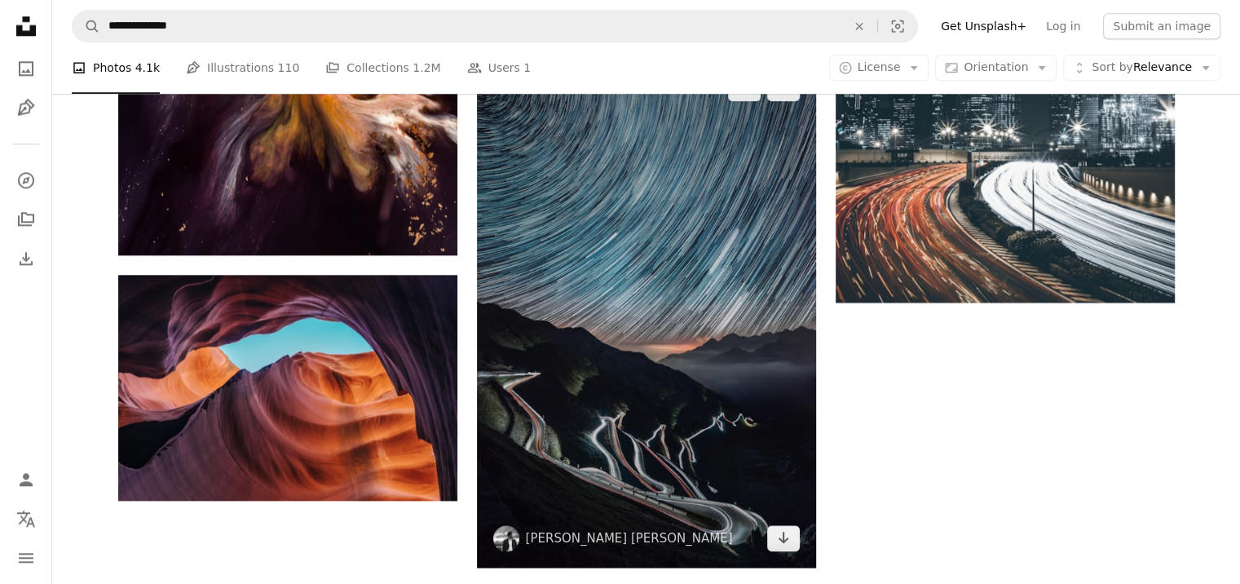
scroll to position [2038, 0]
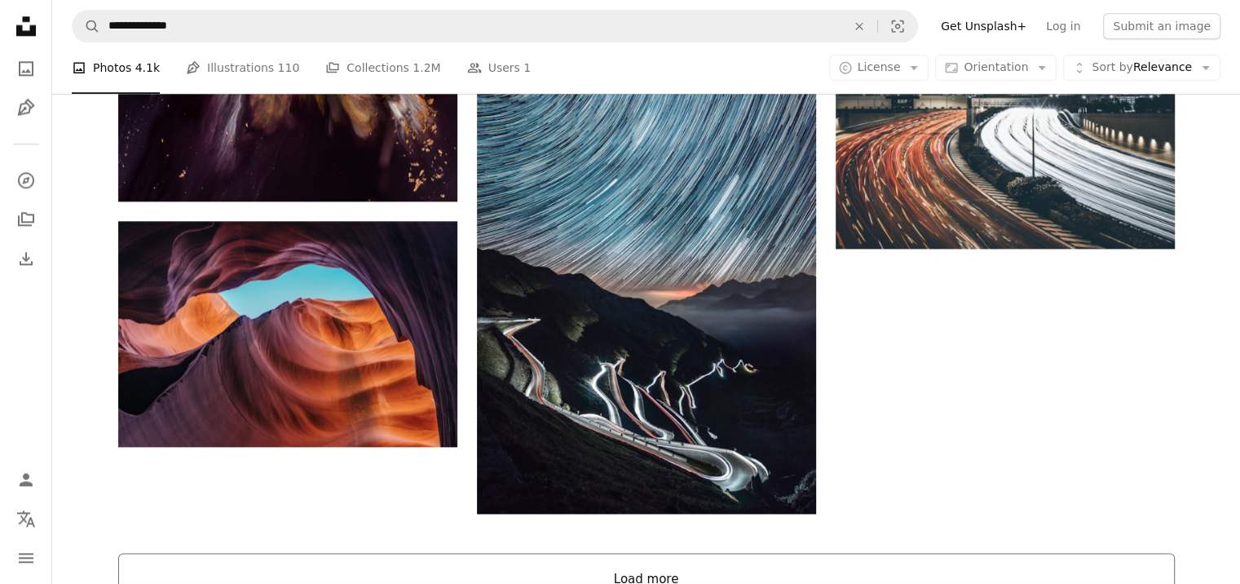
click at [757, 553] on button "Load more" at bounding box center [646, 579] width 1057 height 52
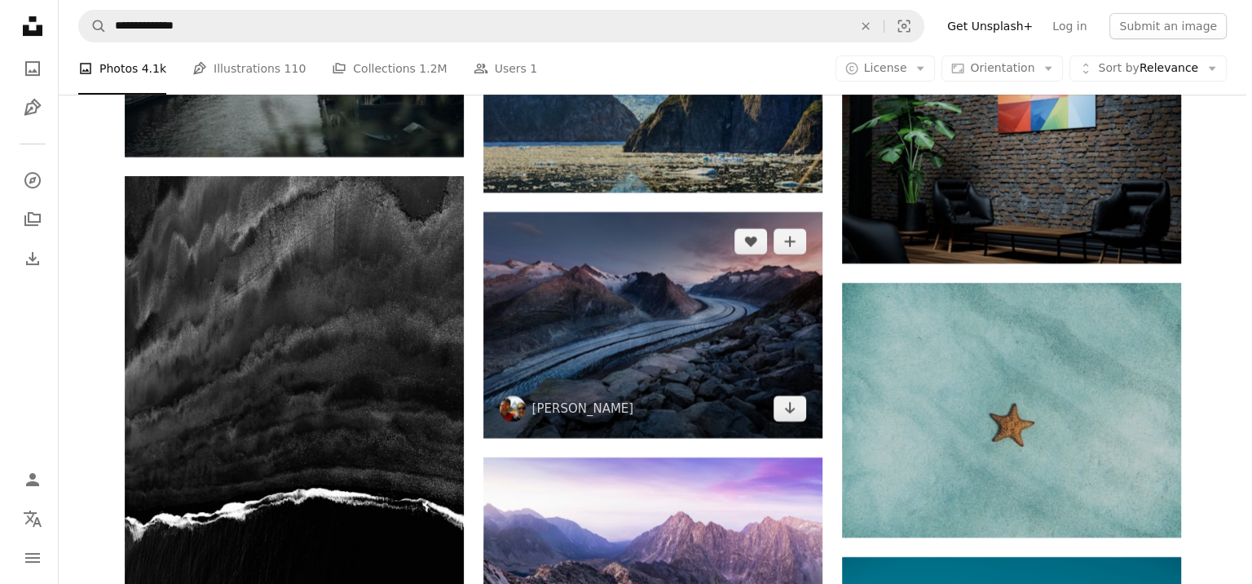
scroll to position [7093, 0]
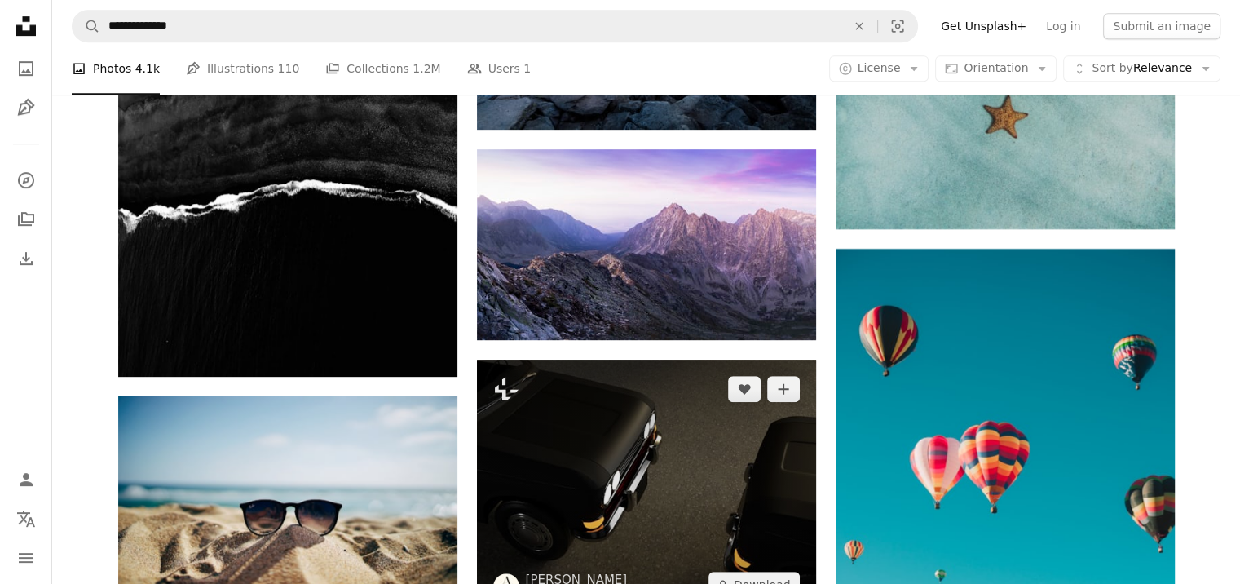
click at [705, 360] on img at bounding box center [646, 487] width 339 height 254
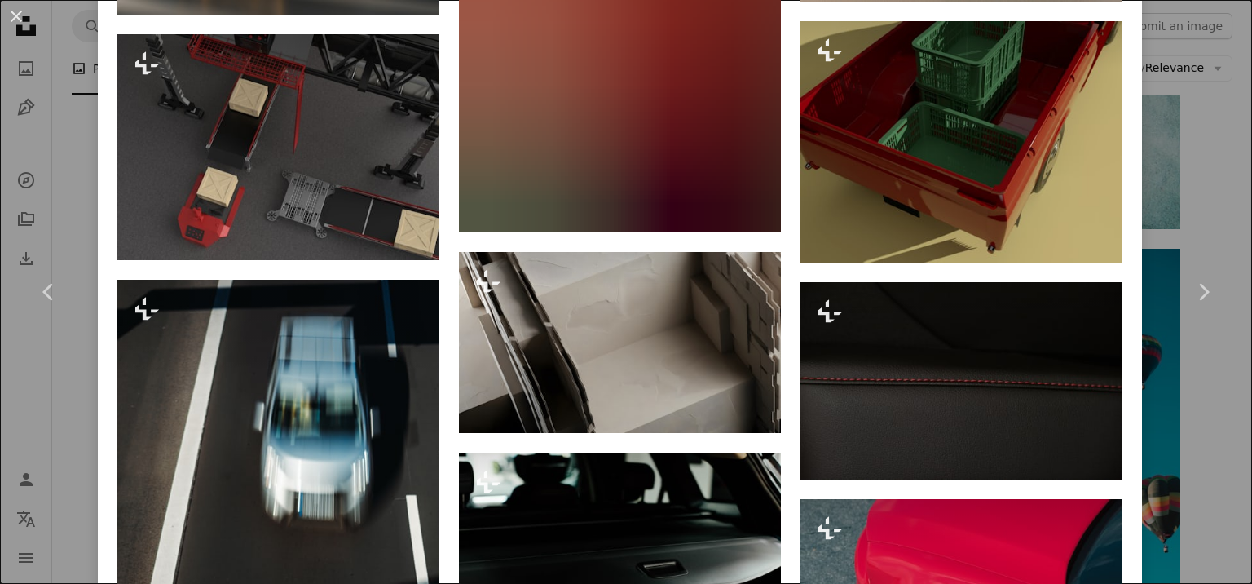
scroll to position [3343, 0]
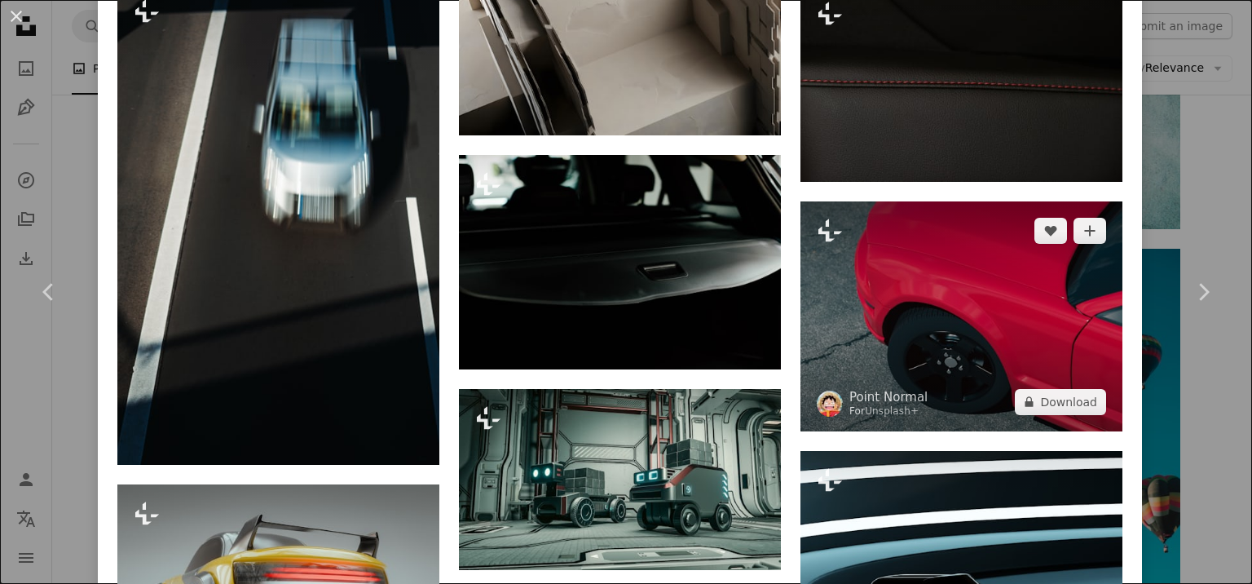
click at [916, 277] on img at bounding box center [962, 316] width 322 height 230
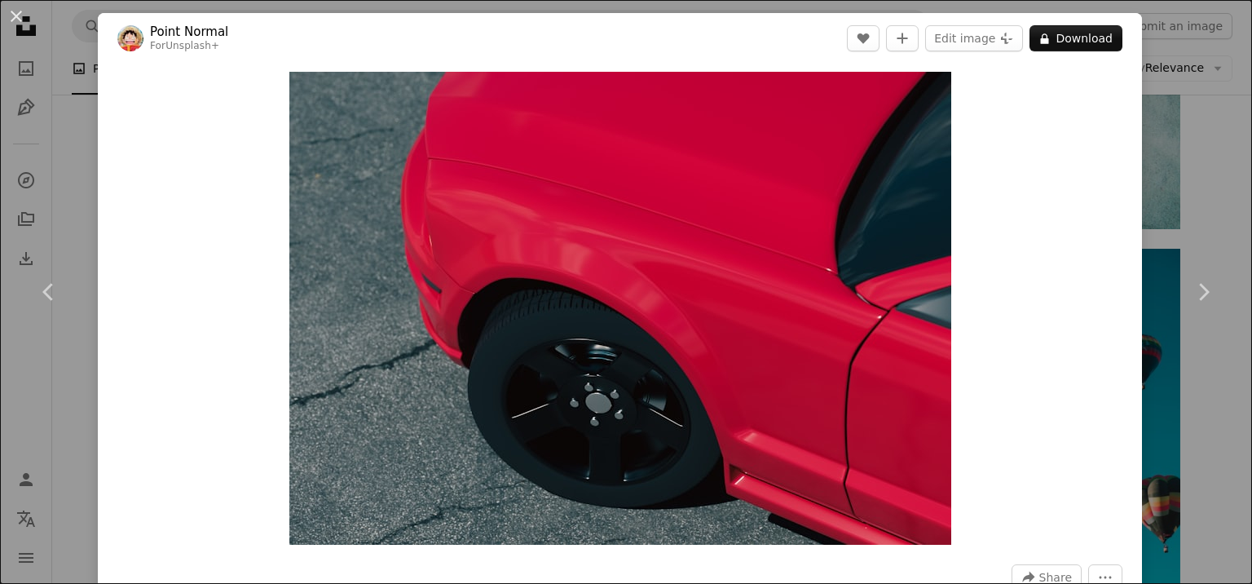
click at [1208, 124] on div "An X shape Chevron left Chevron right Point Normal For Unsplash+ A heart A plus…" at bounding box center [626, 292] width 1252 height 584
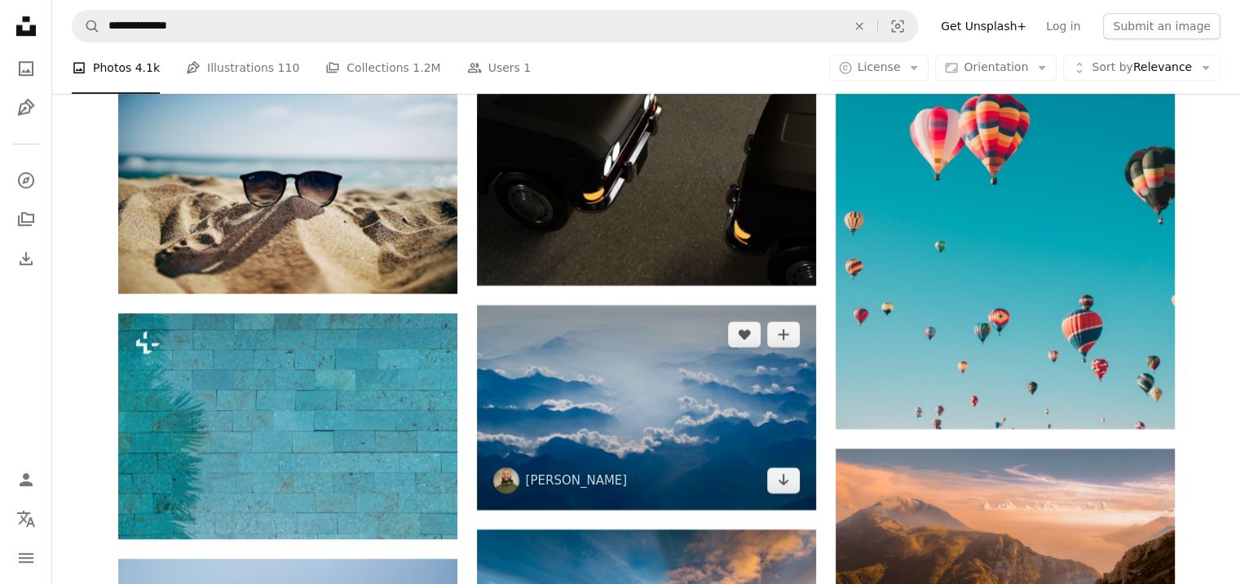
scroll to position [7338, 0]
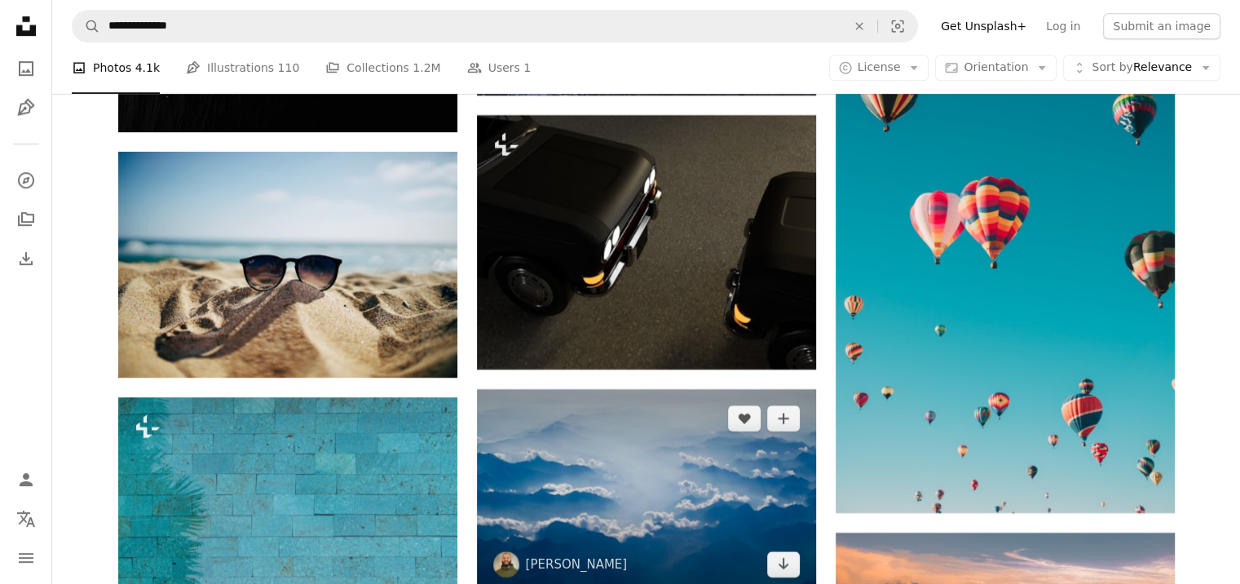
click at [722, 389] on img at bounding box center [646, 491] width 339 height 204
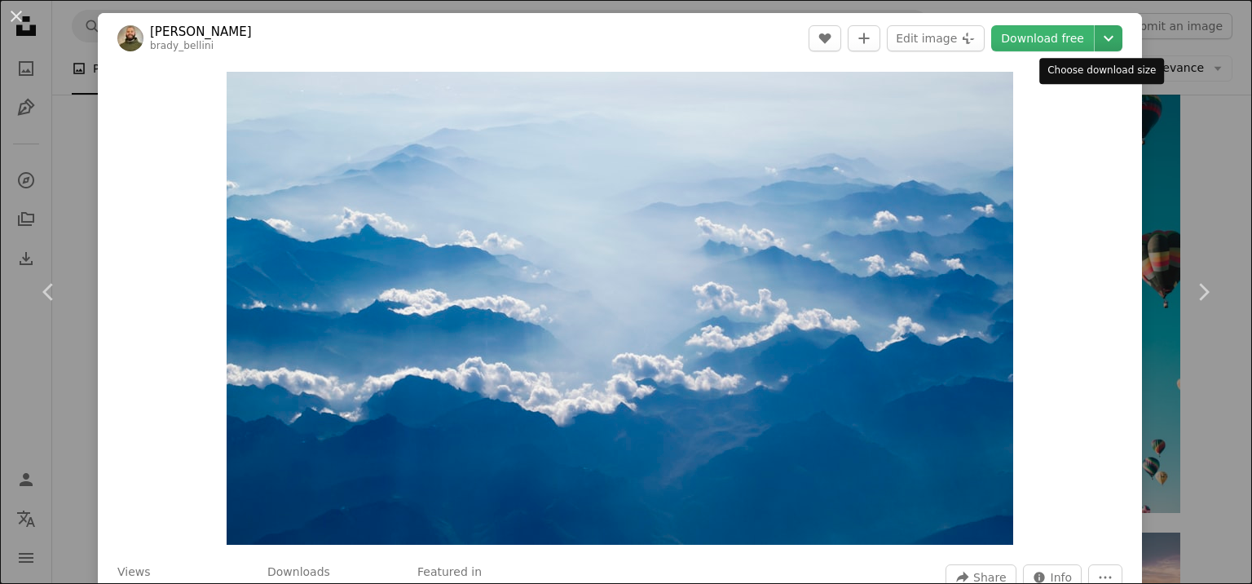
click at [1096, 38] on icon "Chevron down" at bounding box center [1109, 39] width 26 height 20
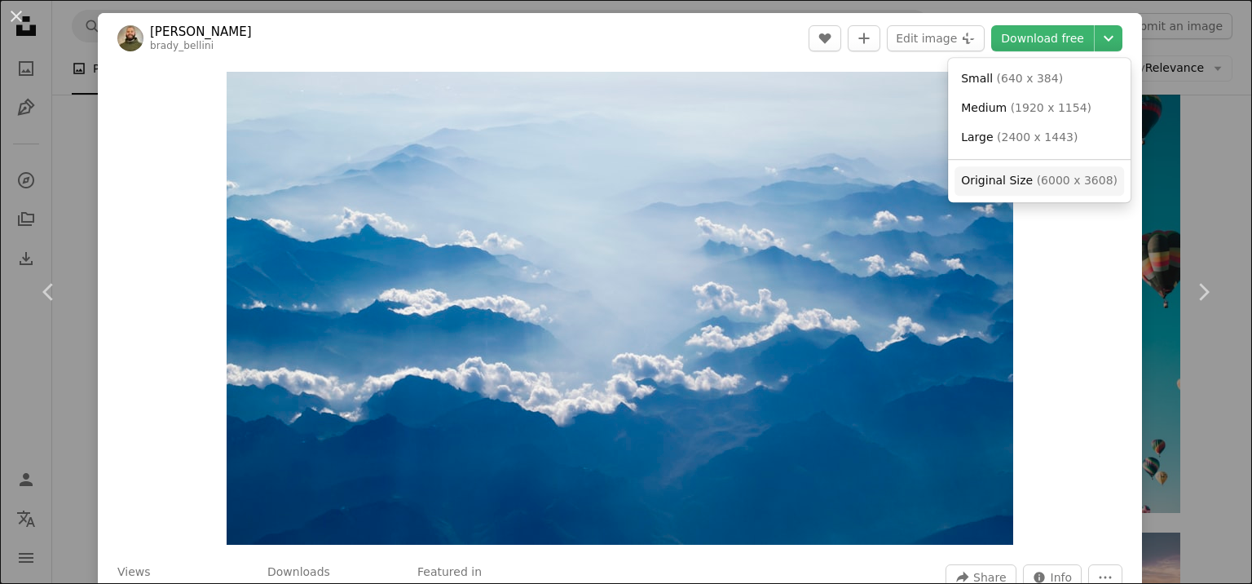
click at [1037, 180] on span "( 6000 x 3608 )" at bounding box center [1077, 180] width 81 height 13
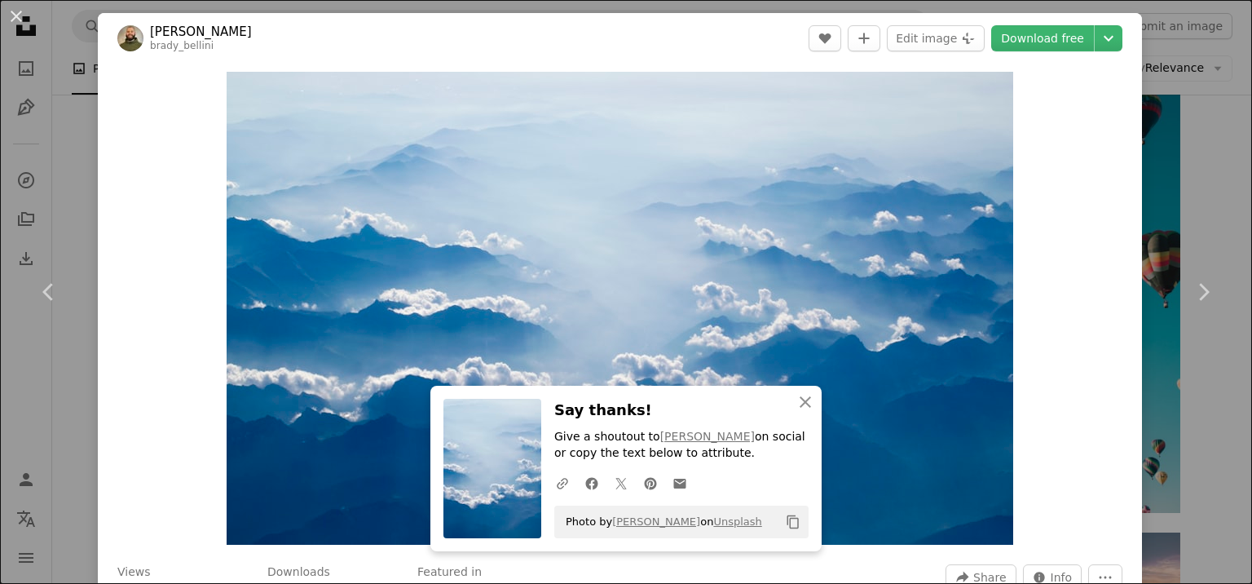
click at [1195, 167] on div "An X shape Chevron left Chevron right [PERSON_NAME] brady_bellini A heart A plu…" at bounding box center [626, 292] width 1252 height 584
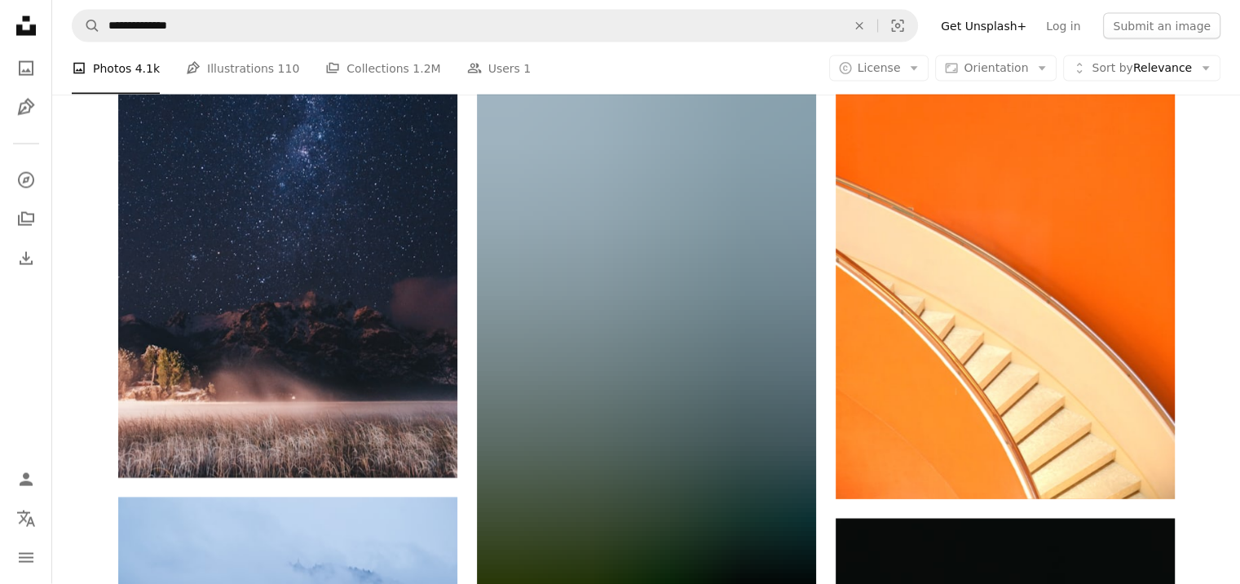
scroll to position [15653, 0]
